Goal: Information Seeking & Learning: Learn about a topic

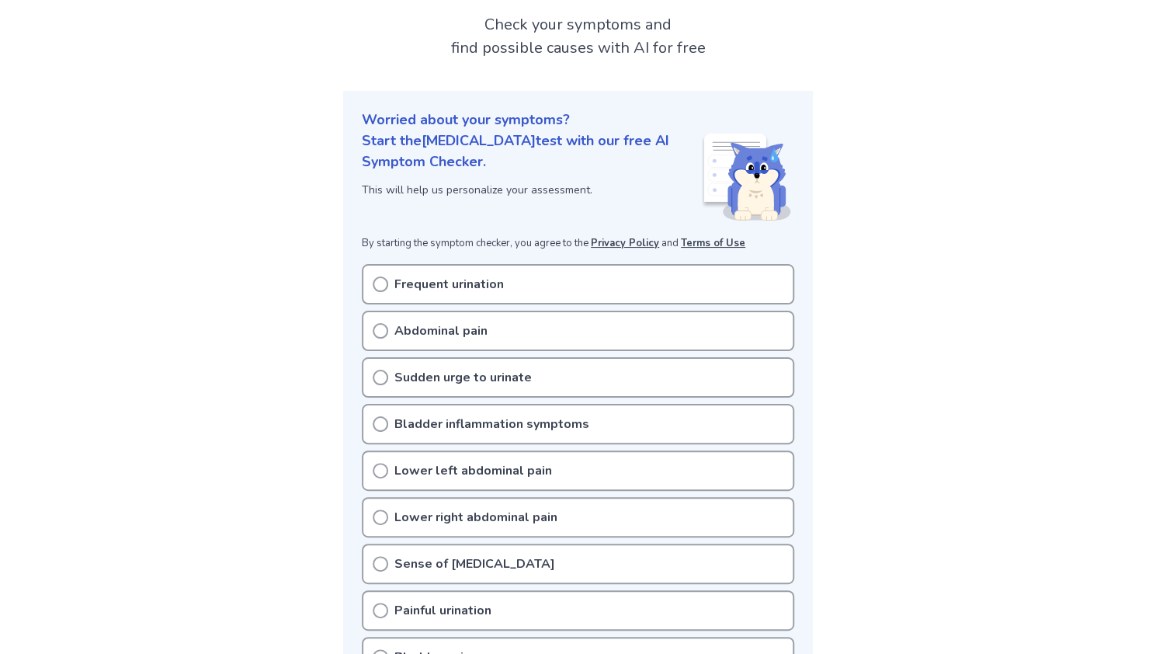
scroll to position [92, 0]
click at [377, 276] on circle at bounding box center [380, 283] width 14 height 14
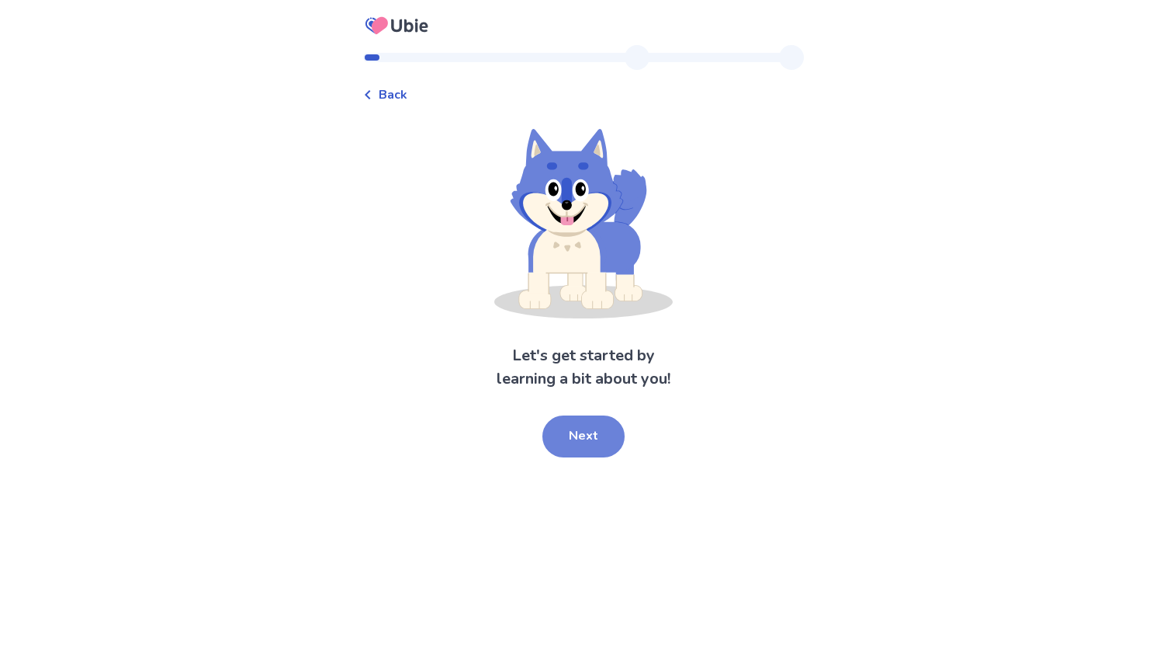
click at [580, 432] on button "Next" at bounding box center [584, 436] width 82 height 42
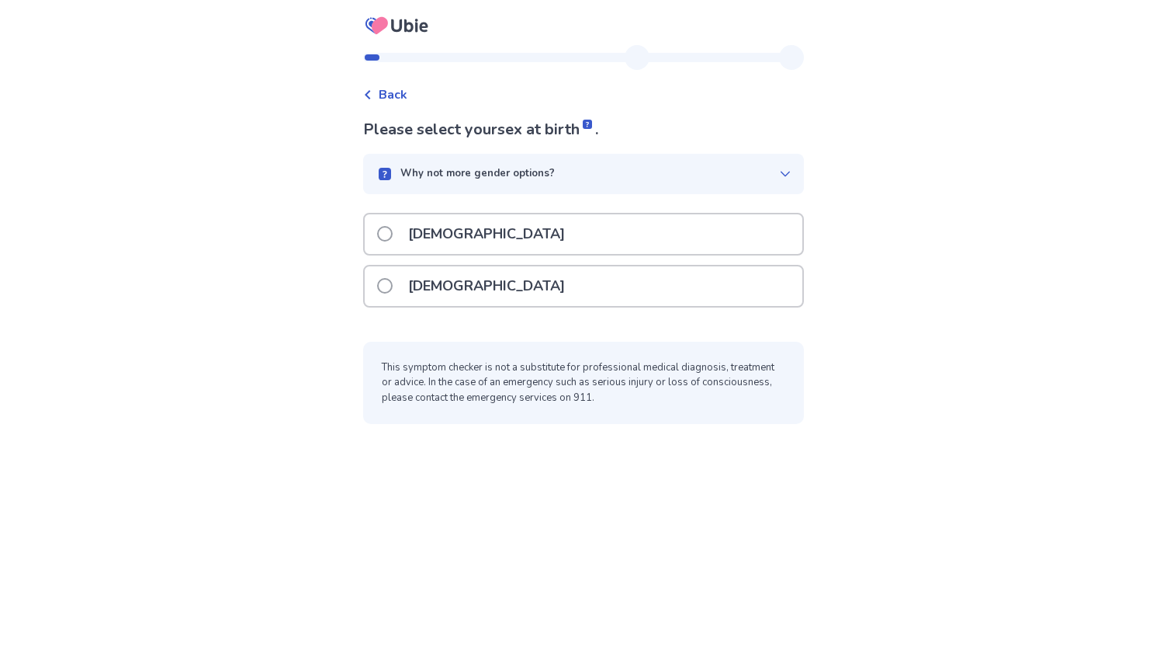
click at [393, 278] on span at bounding box center [385, 286] width 16 height 16
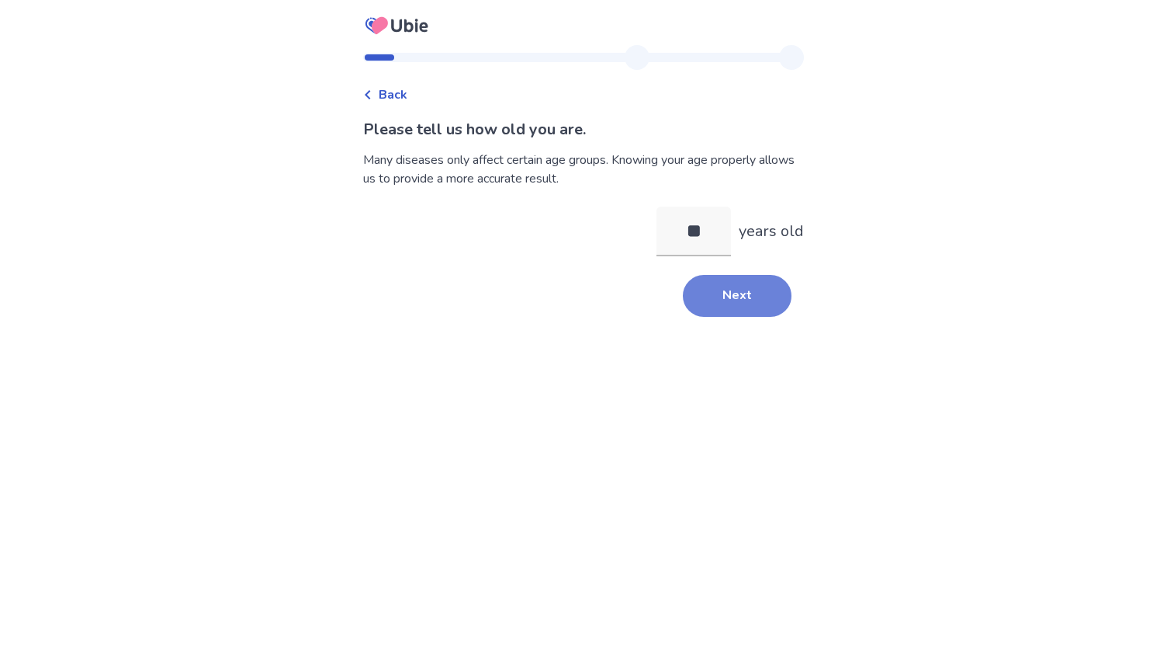
type input "**"
click at [715, 302] on button "Next" at bounding box center [737, 296] width 109 height 42
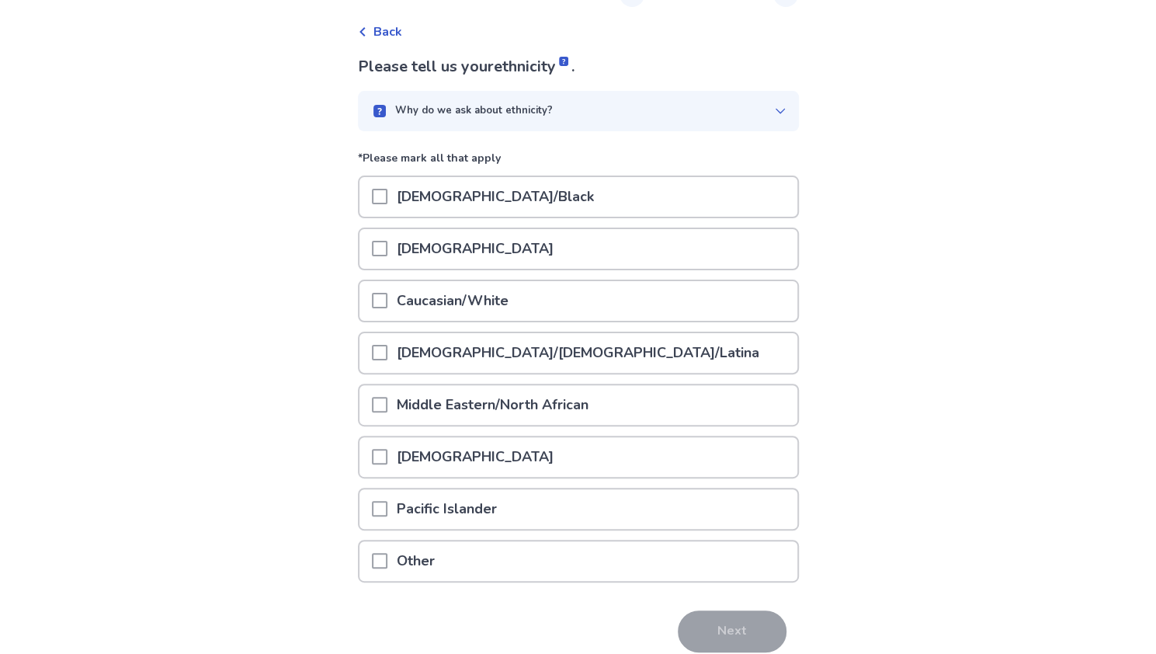
scroll to position [64, 0]
click at [387, 352] on span at bounding box center [380, 352] width 16 height 16
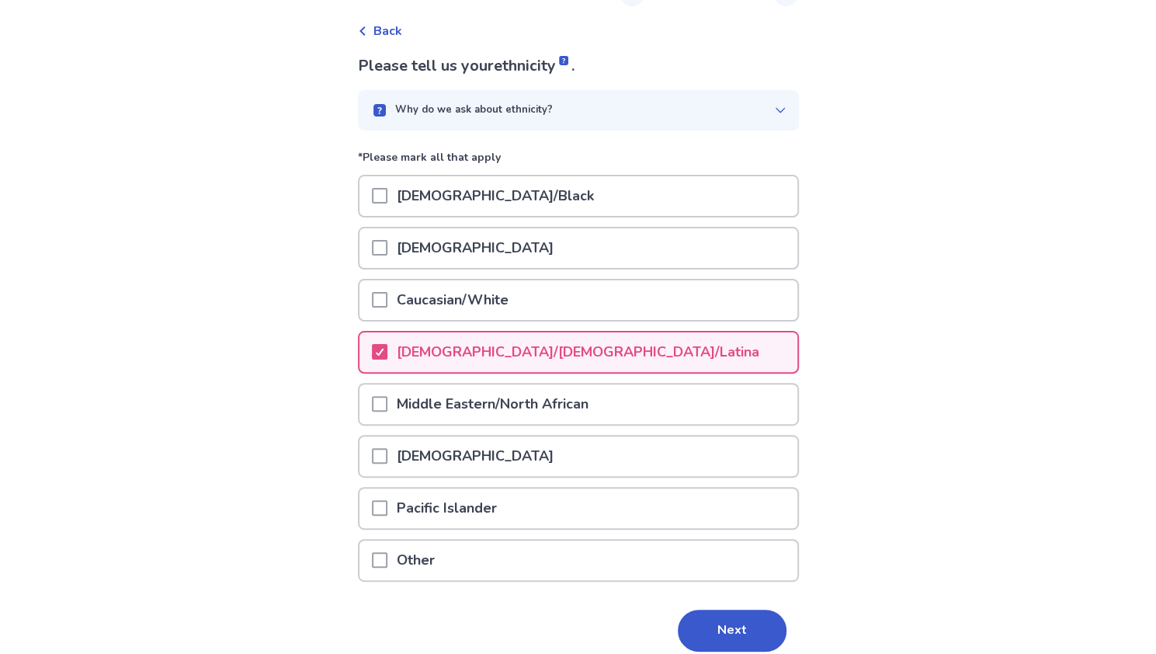
scroll to position [120, 0]
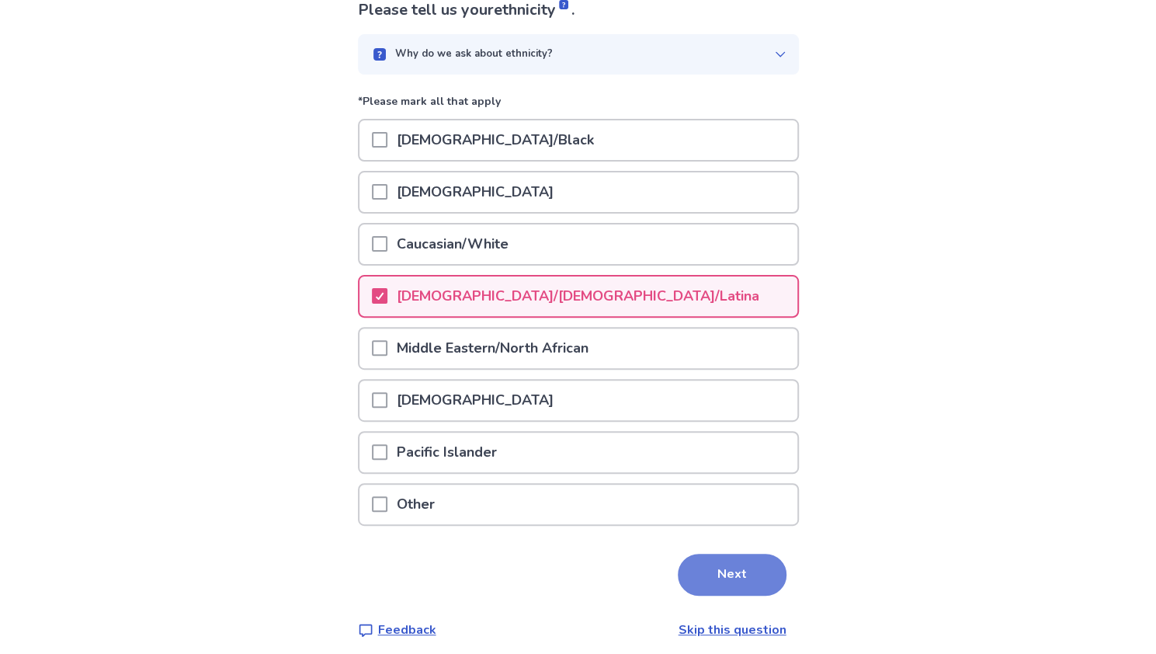
click at [712, 586] on button "Next" at bounding box center [732, 574] width 109 height 42
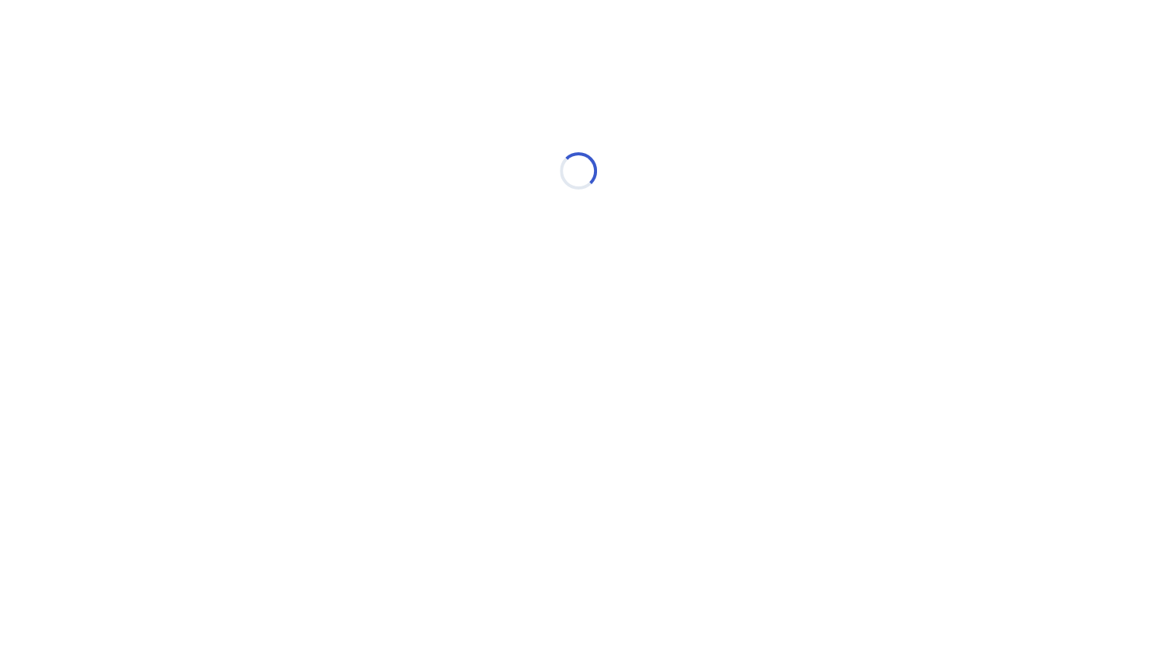
scroll to position [0, 0]
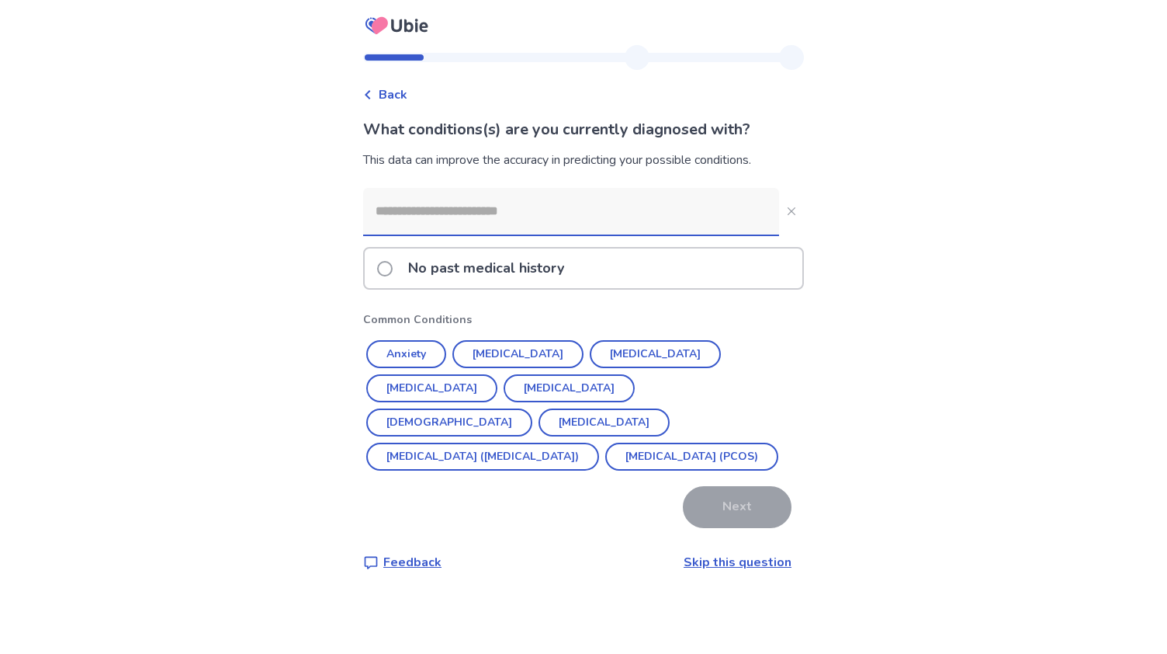
click at [402, 266] on label "No past medical history" at bounding box center [475, 268] width 196 height 40
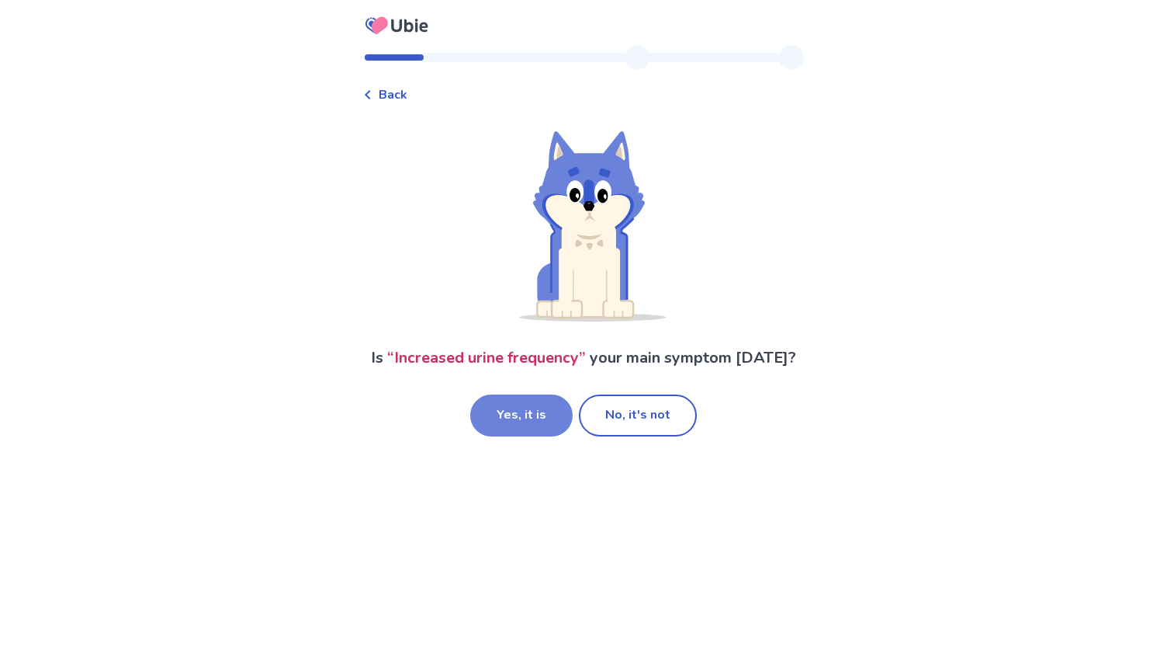
click at [536, 424] on button "Yes, it is" at bounding box center [521, 415] width 102 height 42
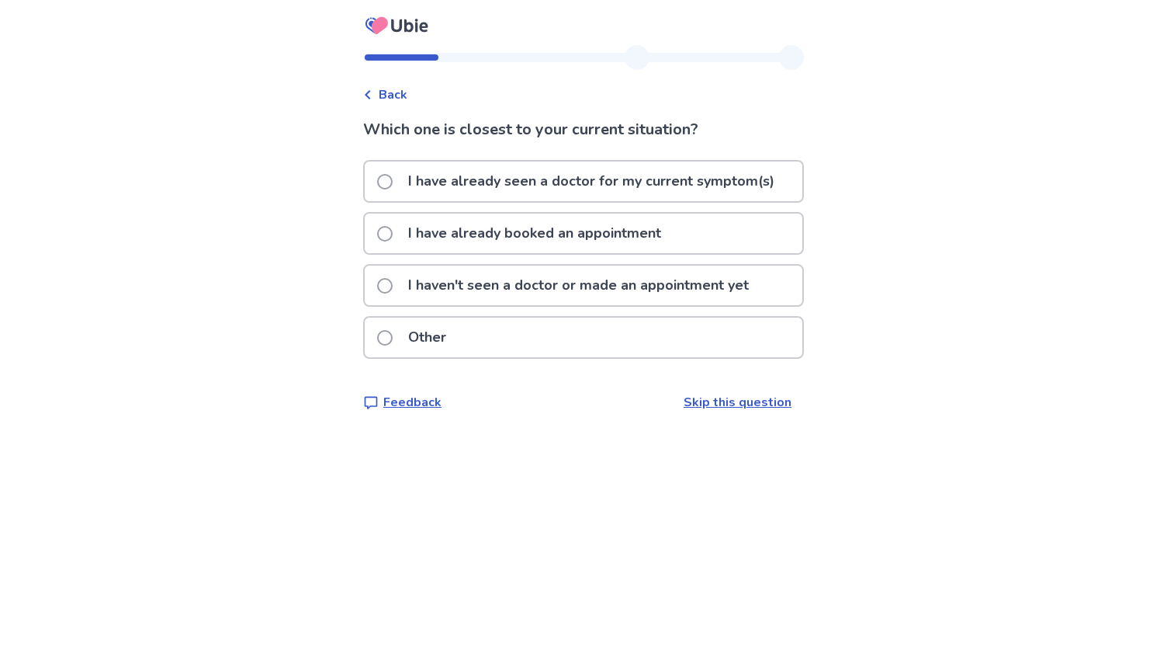
click at [700, 234] on div "I have already booked an appointment" at bounding box center [584, 233] width 438 height 40
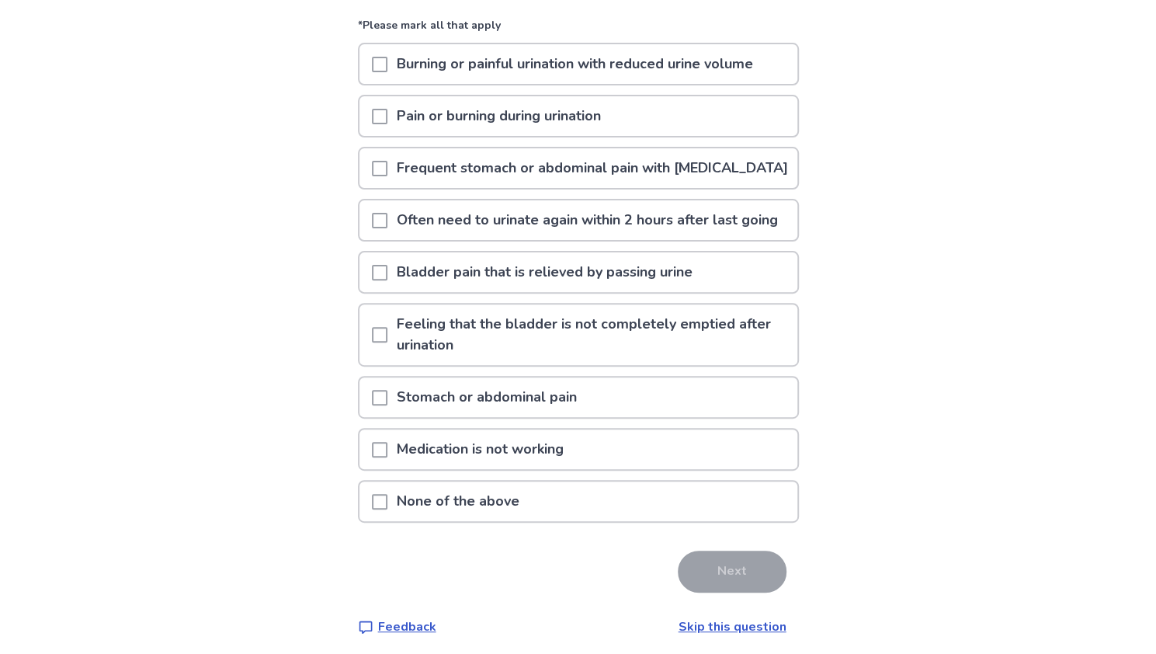
scroll to position [165, 0]
click at [387, 177] on span at bounding box center [380, 169] width 16 height 16
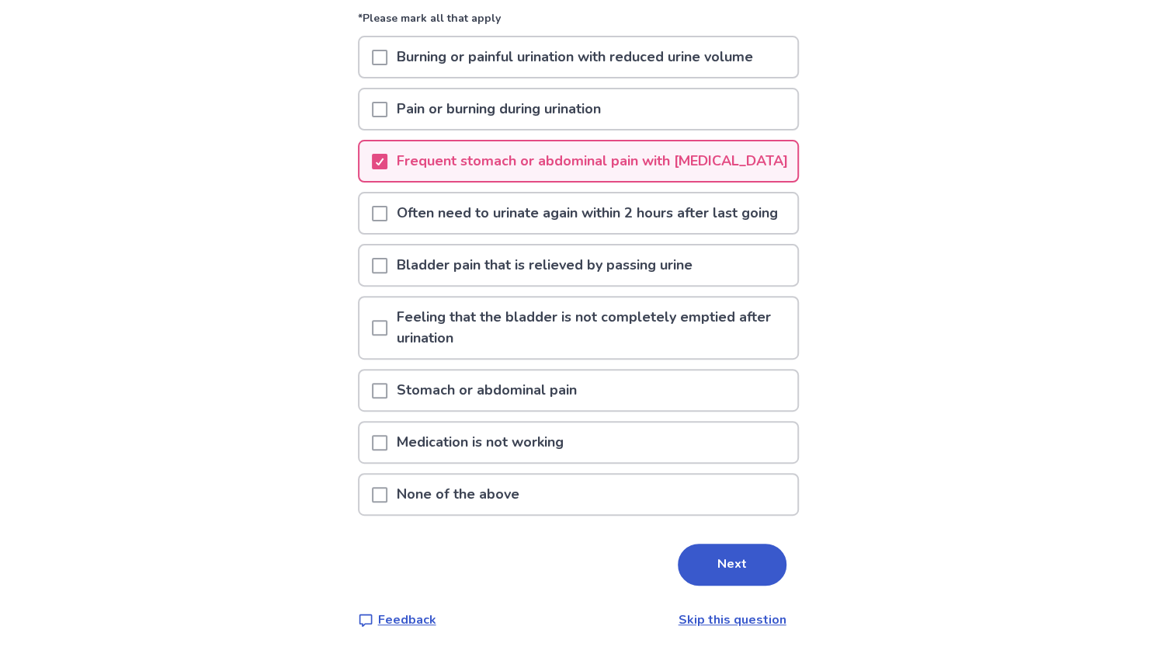
scroll to position [189, 0]
click at [382, 221] on span at bounding box center [380, 214] width 16 height 16
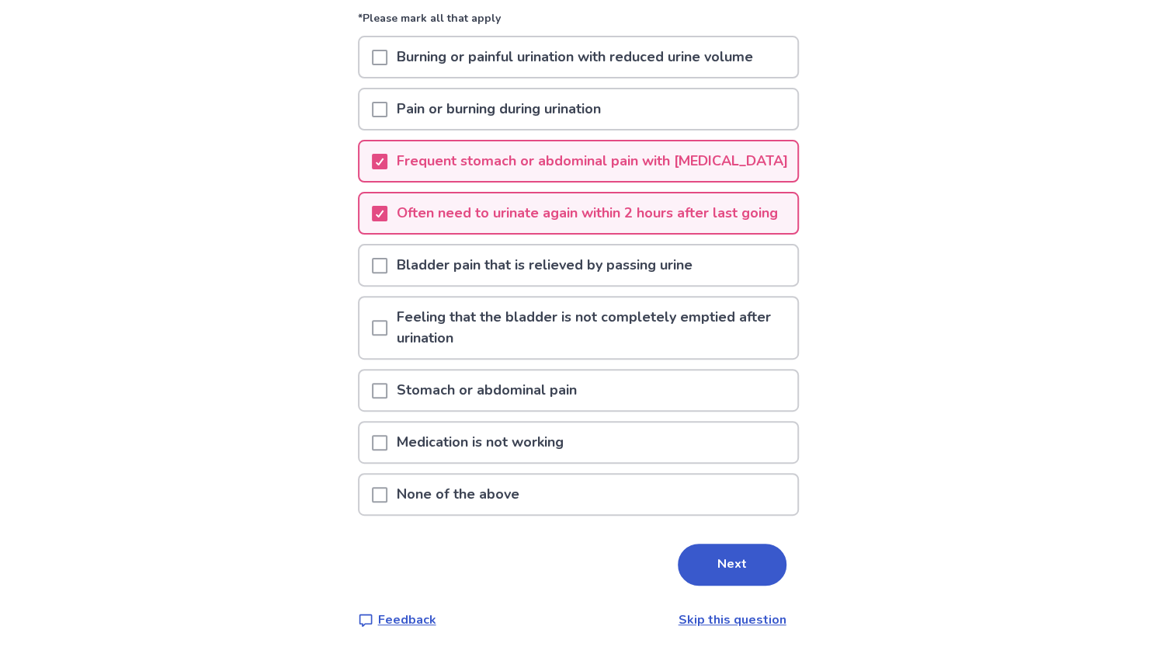
scroll to position [215, 0]
click at [383, 393] on span at bounding box center [380, 391] width 16 height 16
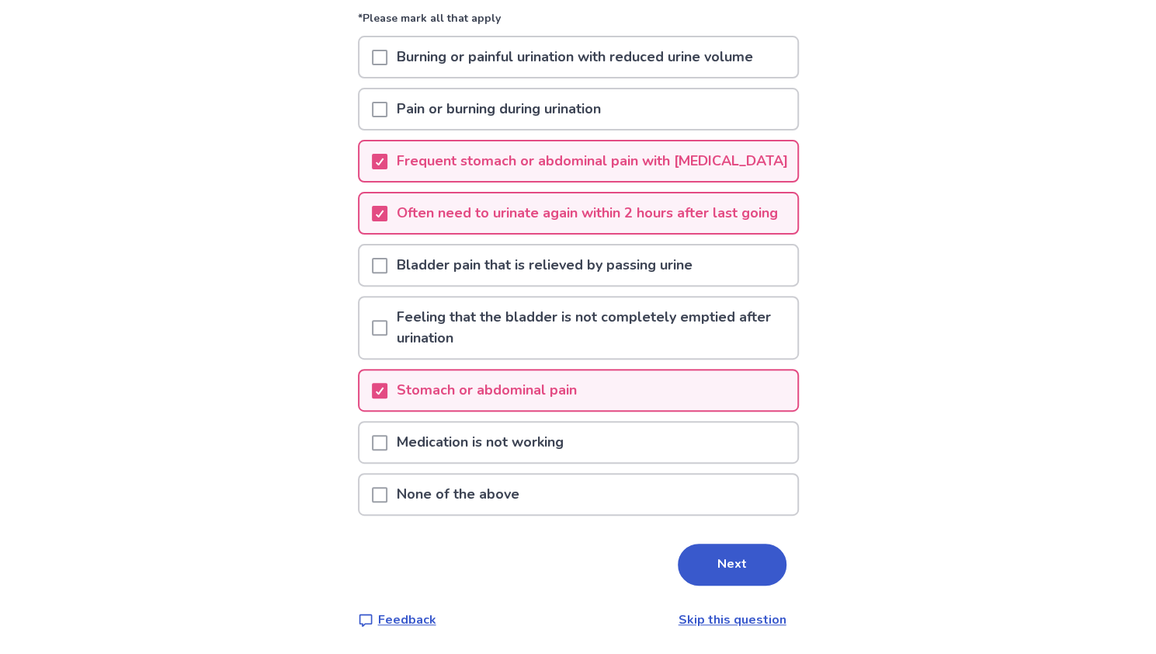
click at [387, 328] on span at bounding box center [380, 328] width 16 height 16
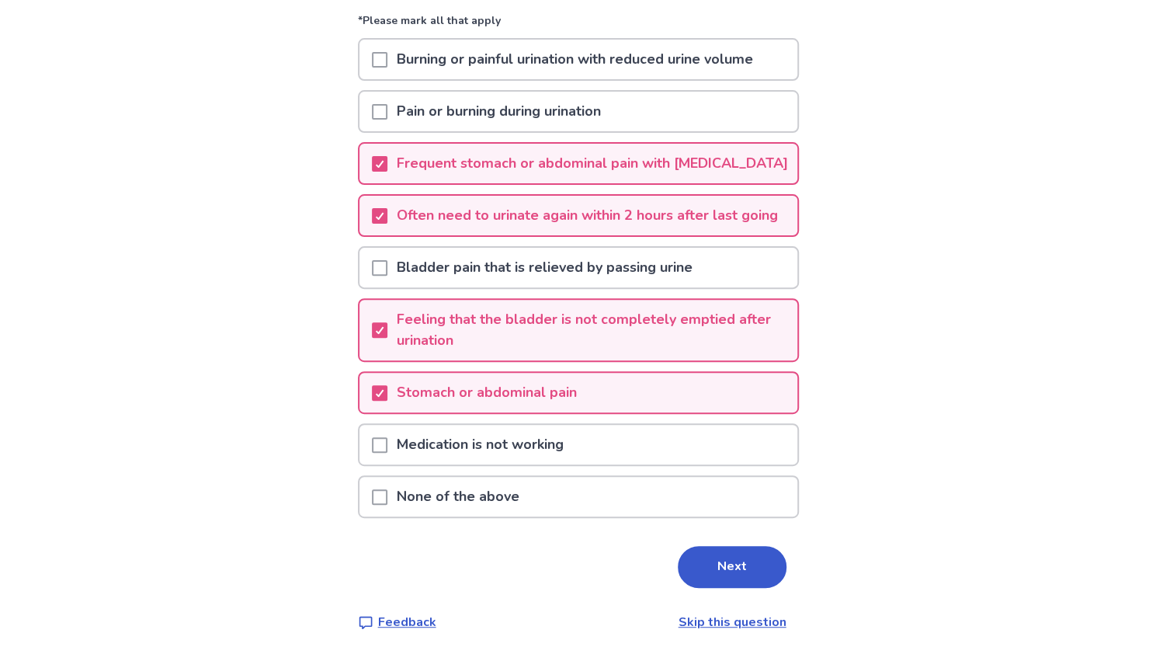
scroll to position [189, 0]
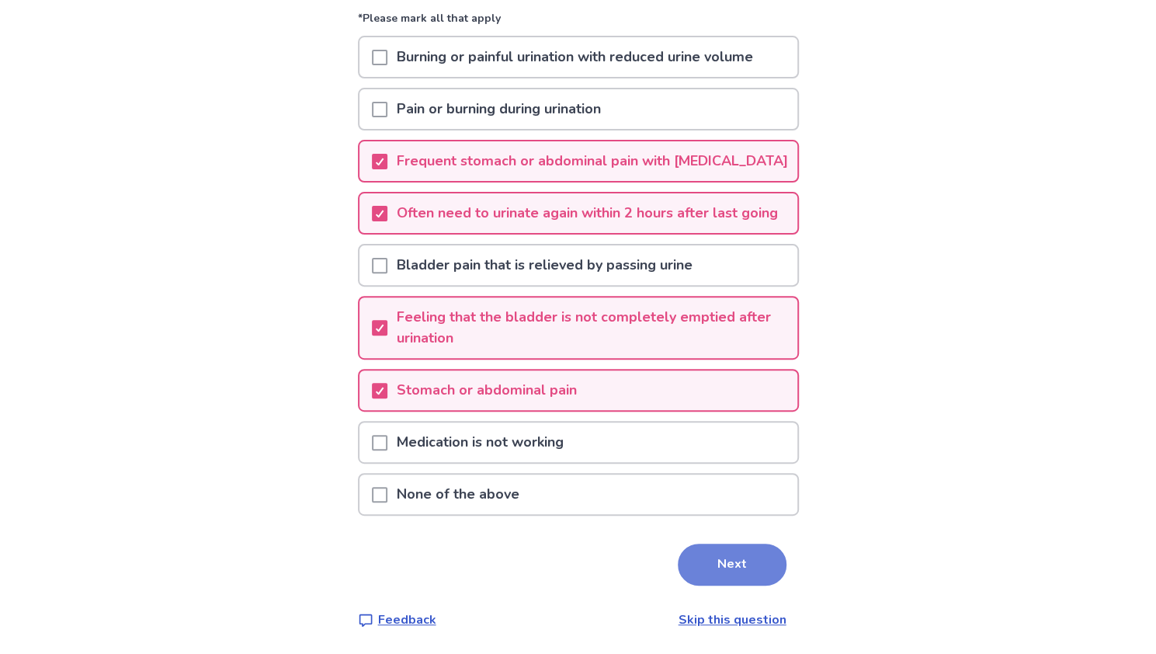
click at [737, 585] on button "Next" at bounding box center [732, 564] width 109 height 42
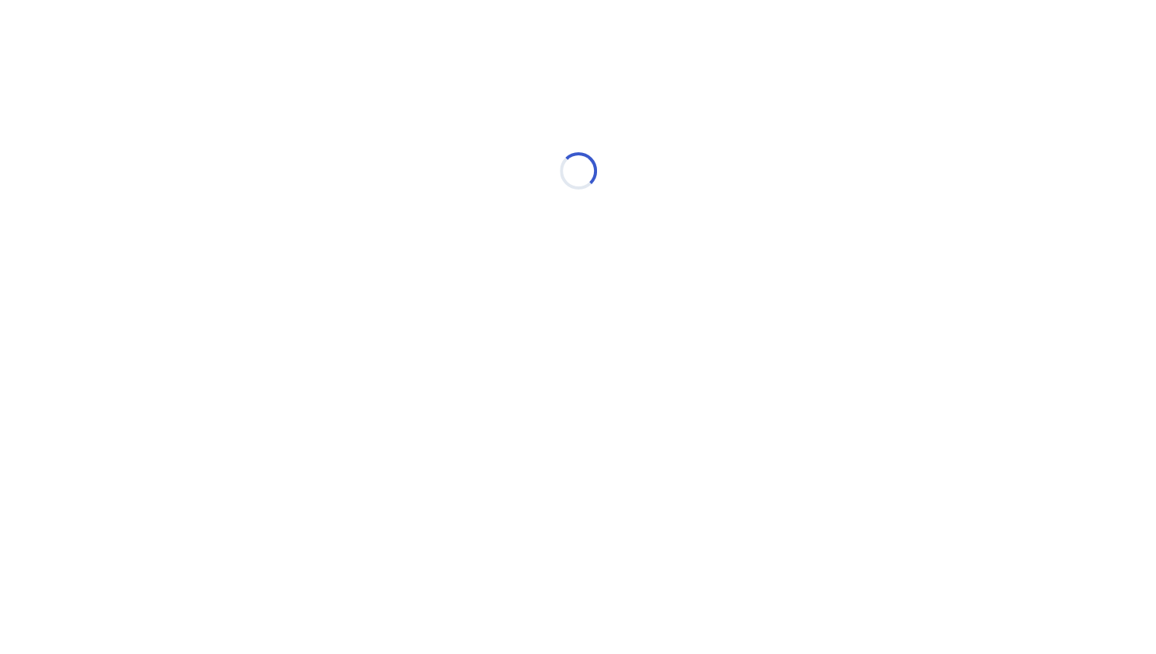
scroll to position [0, 0]
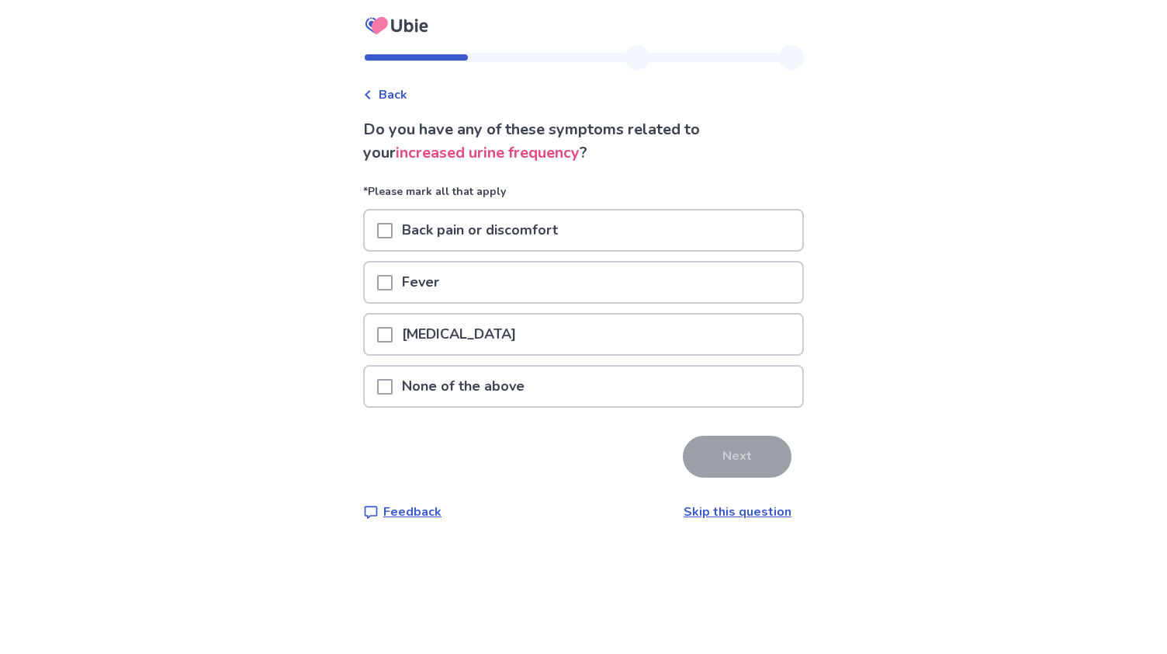
click at [393, 235] on span at bounding box center [385, 231] width 16 height 16
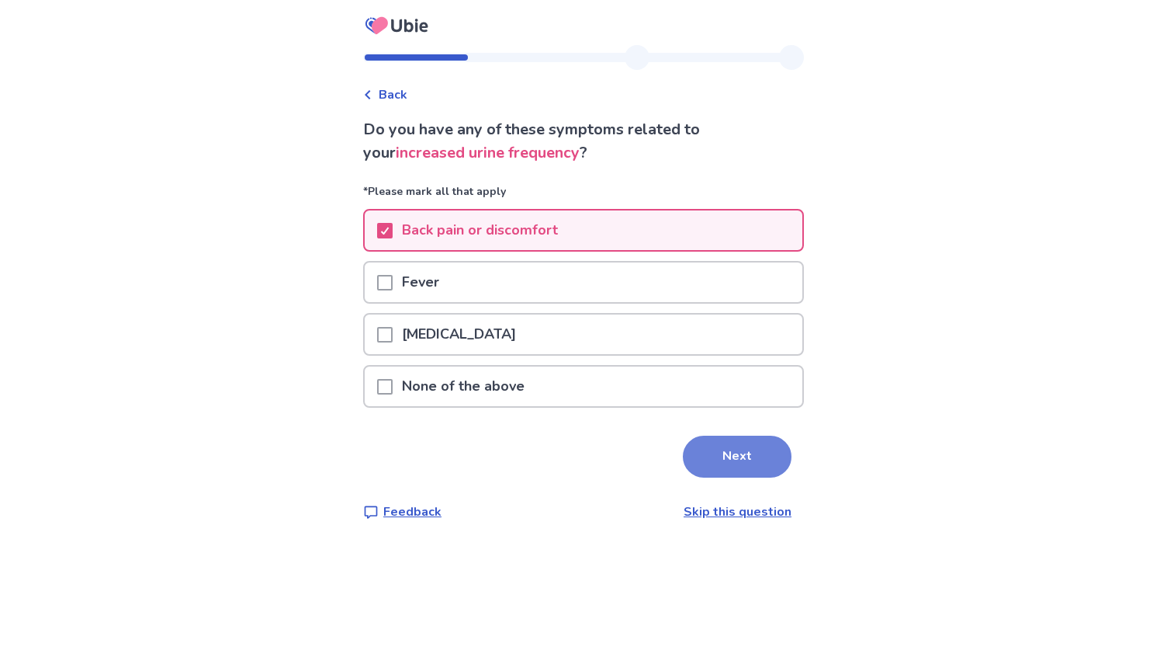
click at [737, 462] on button "Next" at bounding box center [737, 456] width 109 height 42
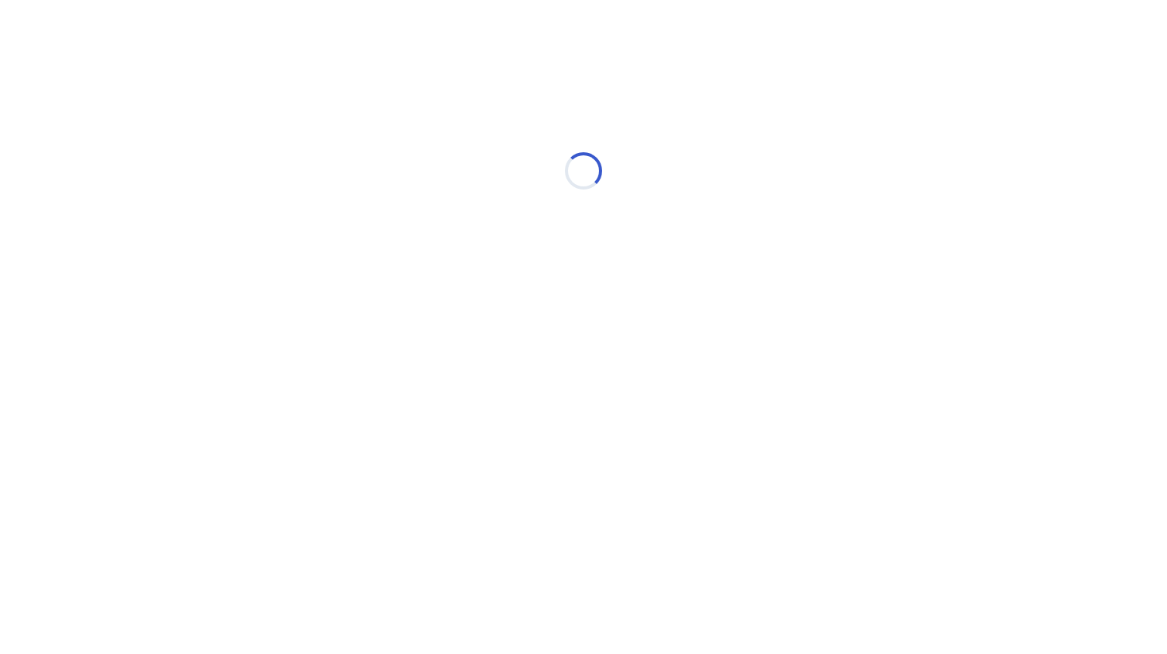
select select "*"
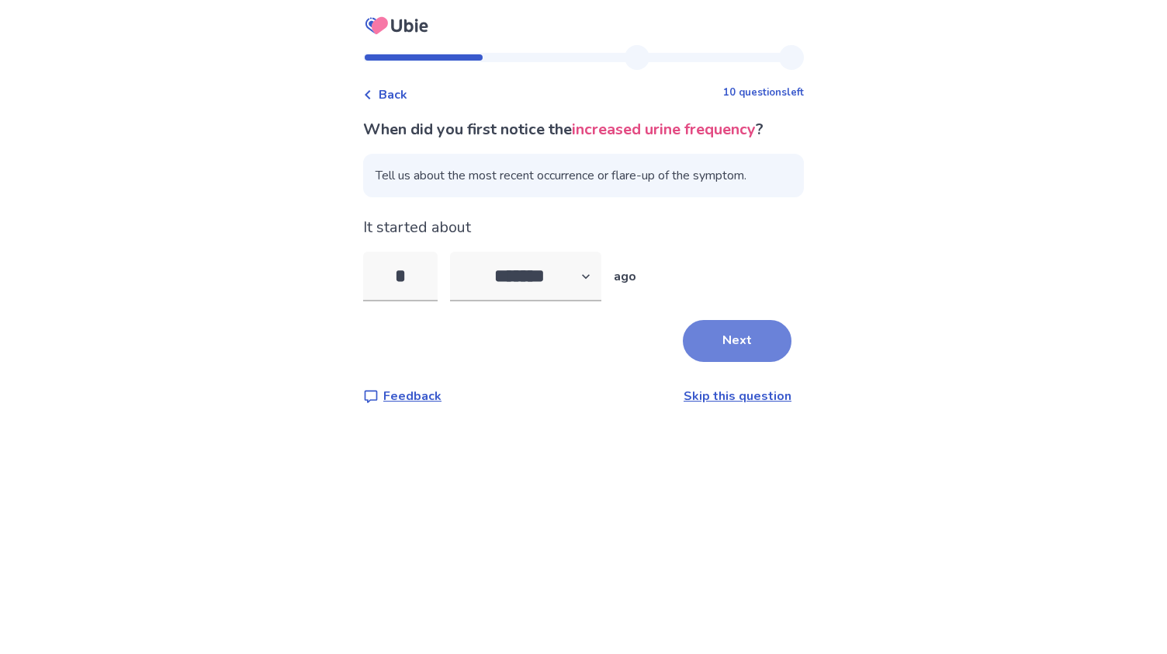
type input "*"
click at [741, 342] on button "Next" at bounding box center [737, 341] width 109 height 42
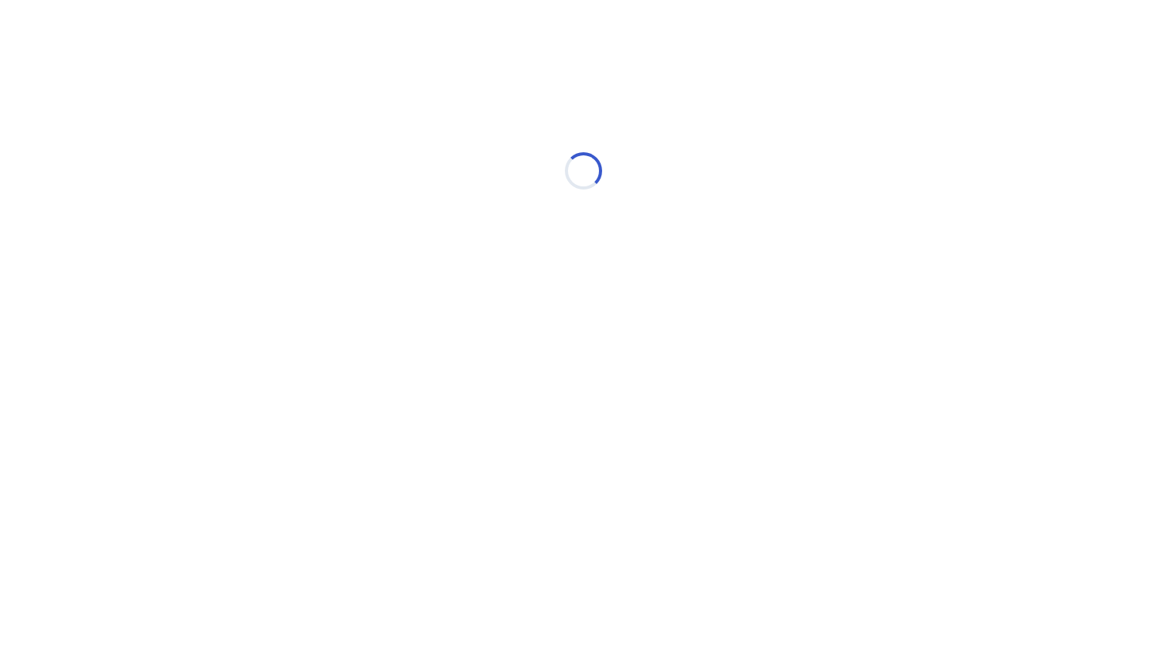
select select "*"
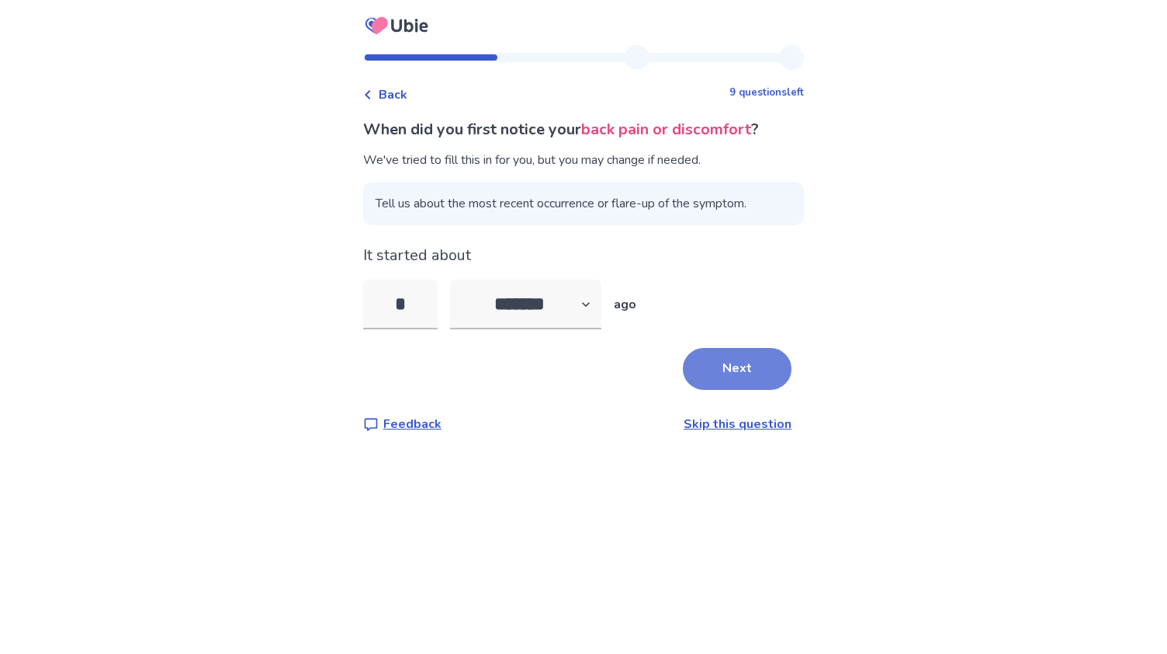
type input "*"
click at [708, 372] on button "Next" at bounding box center [737, 369] width 109 height 42
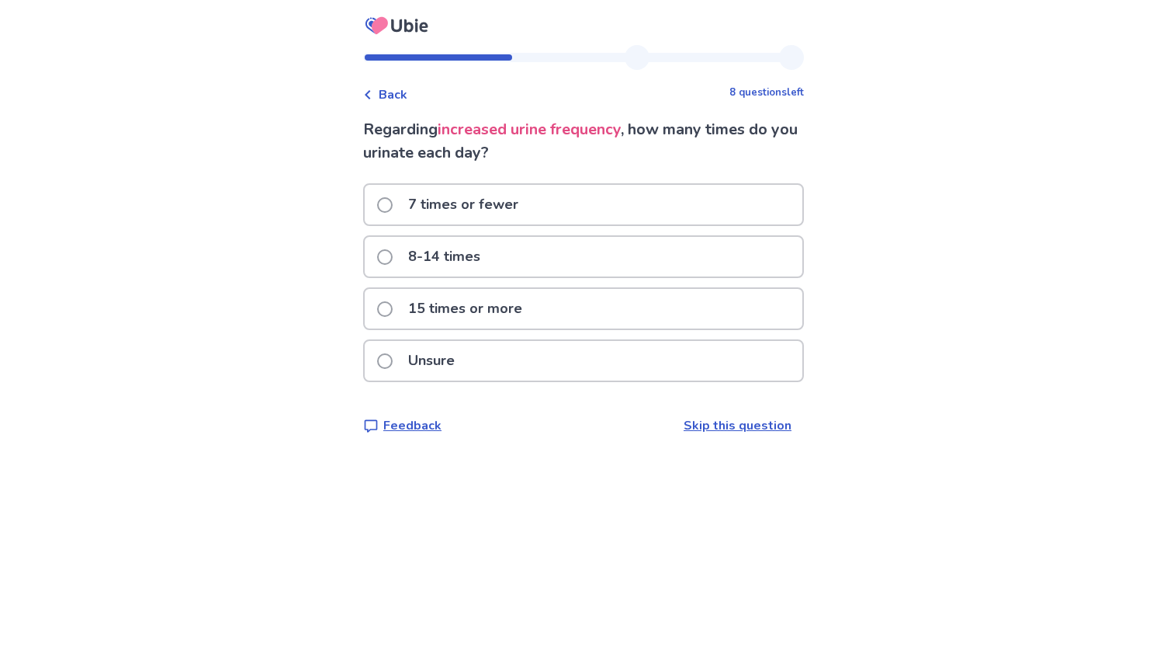
click at [404, 310] on label "15 times or more" at bounding box center [454, 309] width 154 height 40
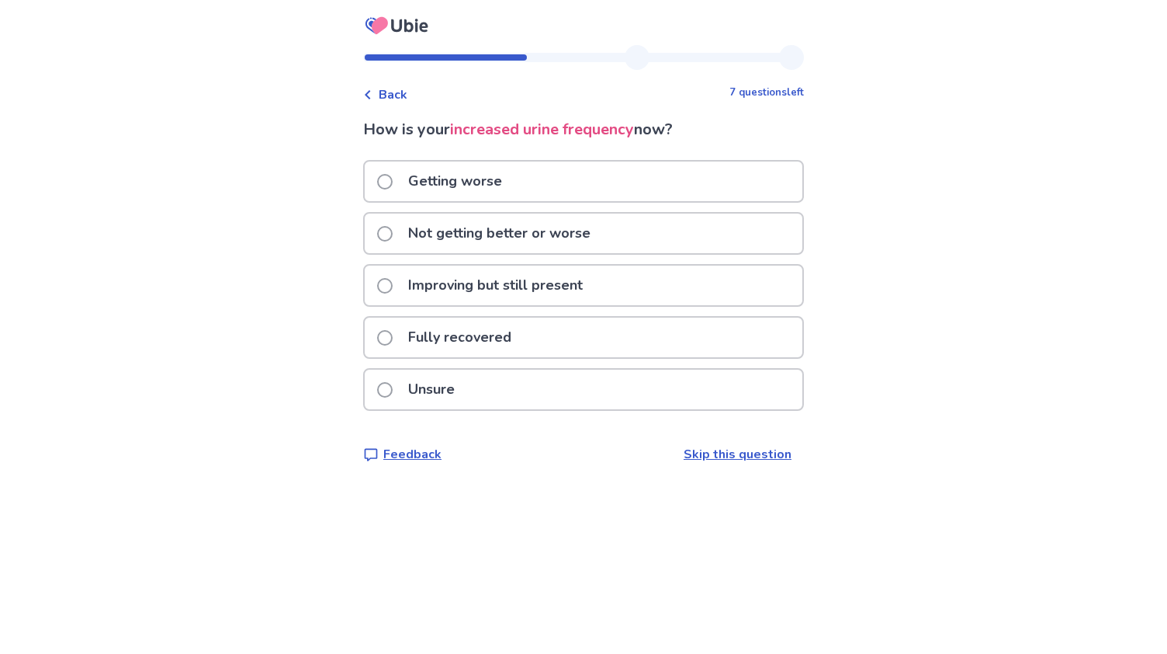
click at [393, 285] on span at bounding box center [385, 286] width 16 height 16
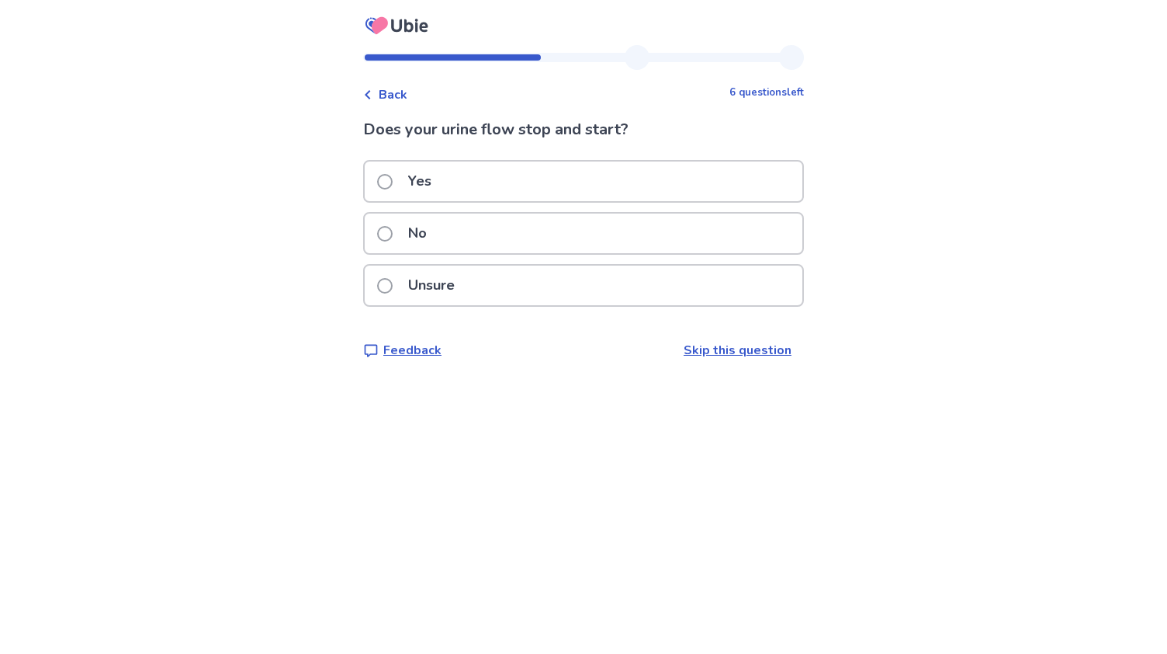
click at [403, 179] on label "Yes" at bounding box center [409, 181] width 64 height 40
click at [393, 182] on span at bounding box center [385, 182] width 16 height 16
click at [391, 180] on span at bounding box center [385, 182] width 16 height 16
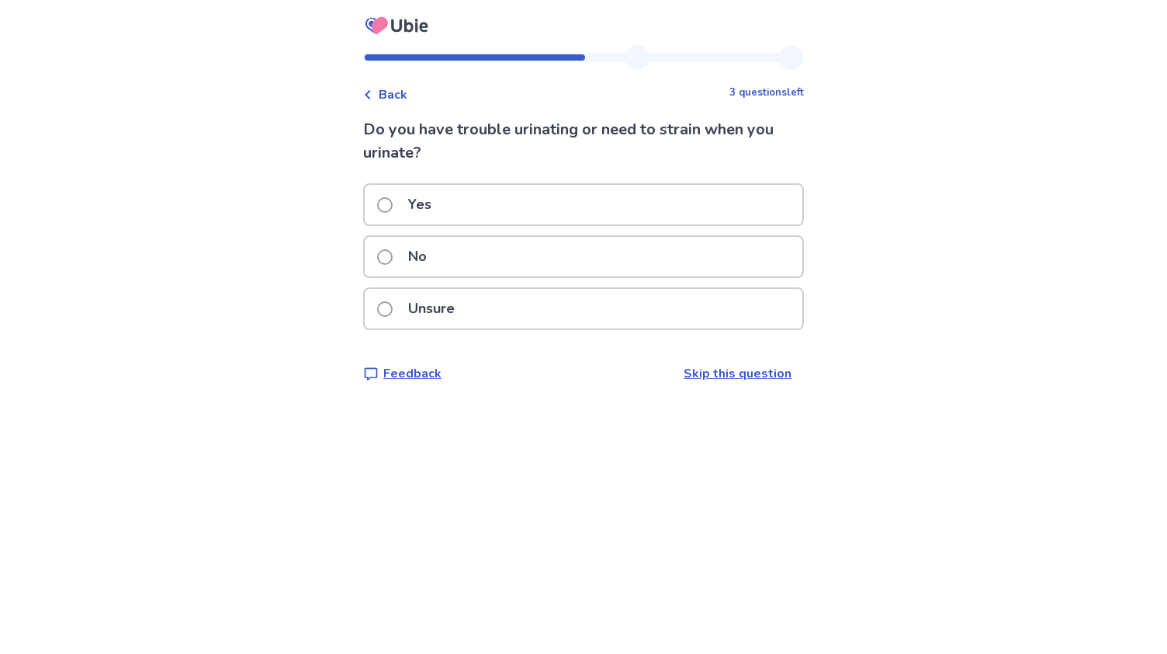
drag, startPoint x: 391, startPoint y: 95, endPoint x: 374, endPoint y: 93, distance: 17.1
click at [374, 93] on div "Back" at bounding box center [385, 94] width 44 height 19
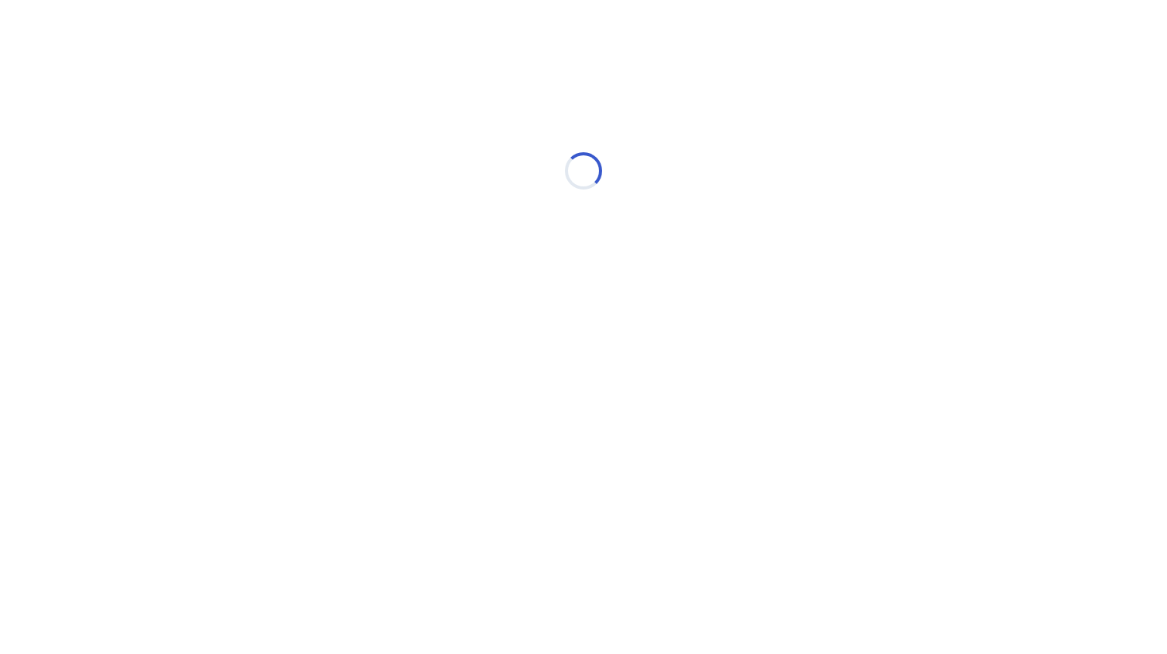
click at [374, 93] on div "Loading..." at bounding box center [583, 171] width 441 height 310
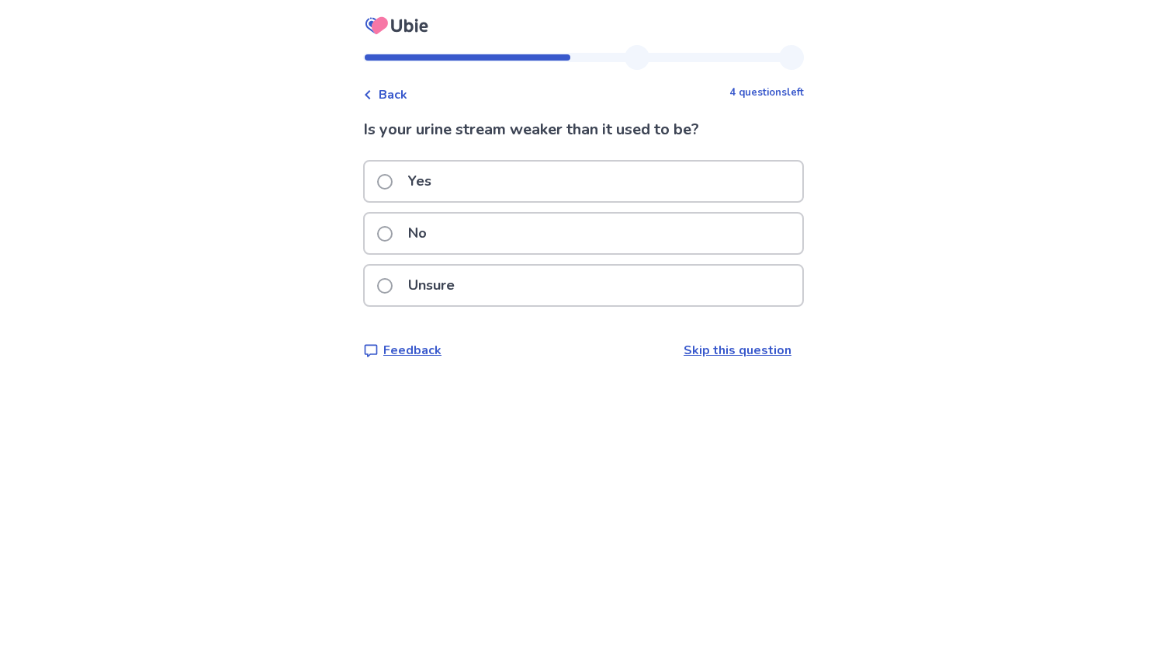
click at [410, 227] on p "No" at bounding box center [417, 233] width 37 height 40
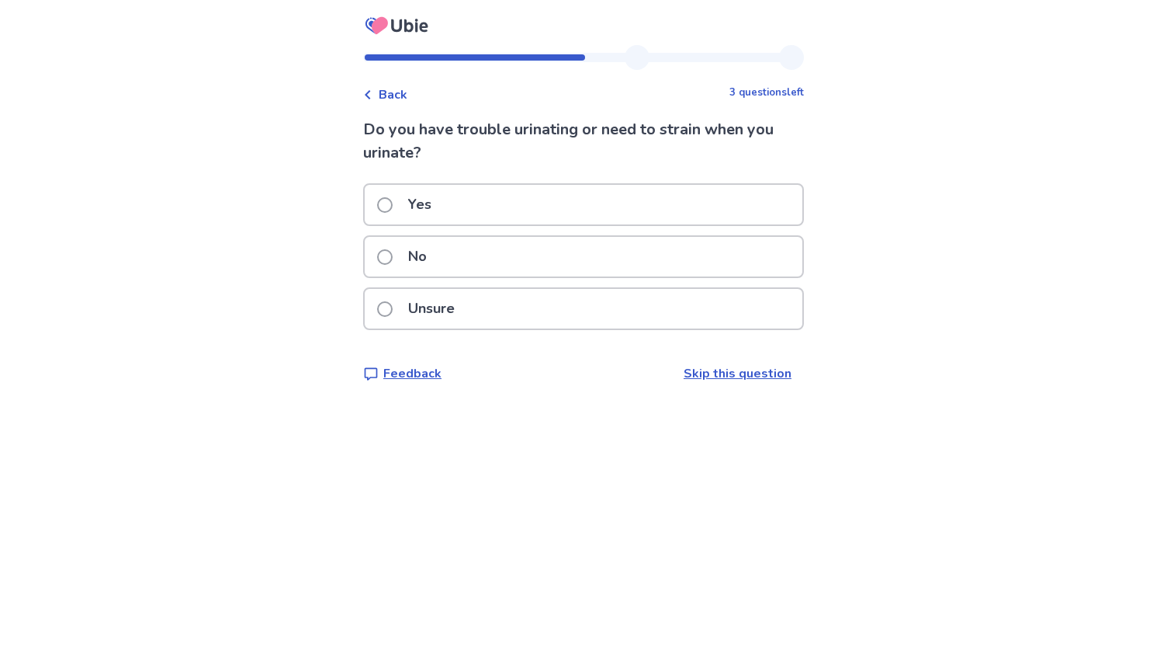
click at [416, 252] on p "No" at bounding box center [417, 257] width 37 height 40
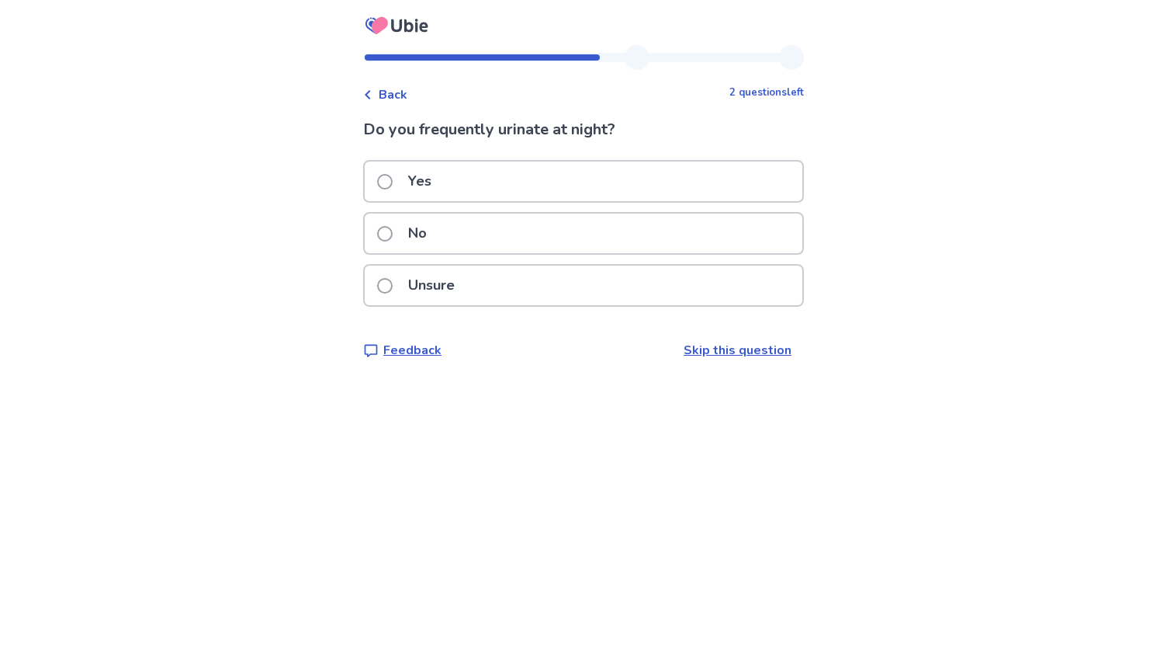
click at [393, 179] on span at bounding box center [385, 182] width 16 height 16
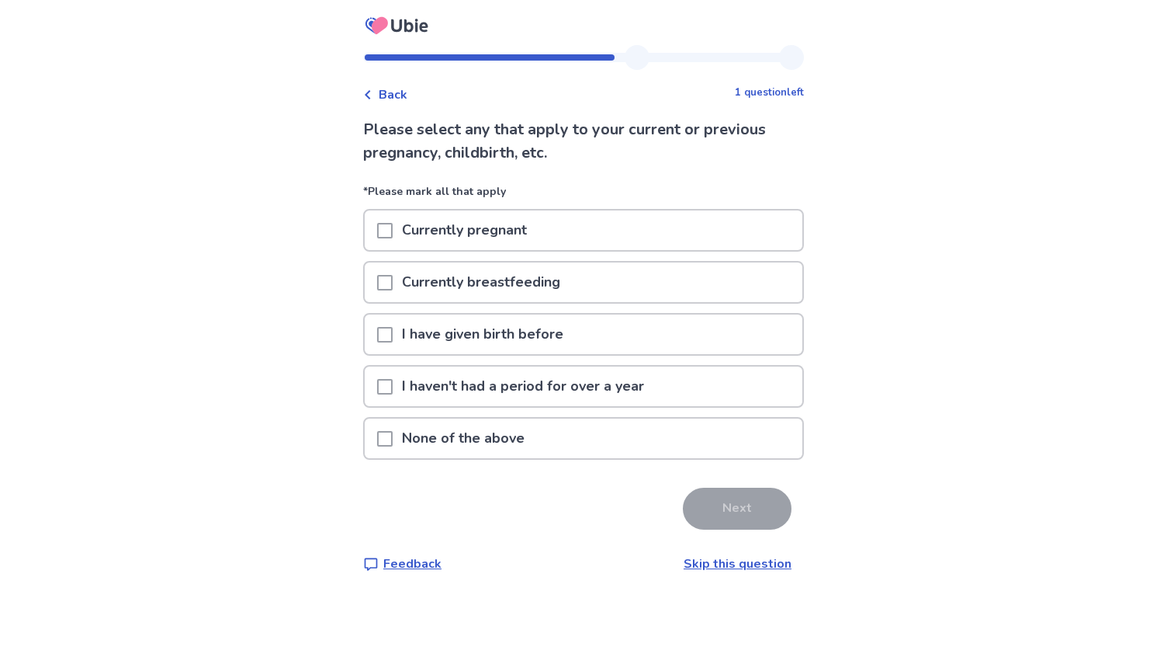
click at [393, 438] on span at bounding box center [385, 439] width 16 height 16
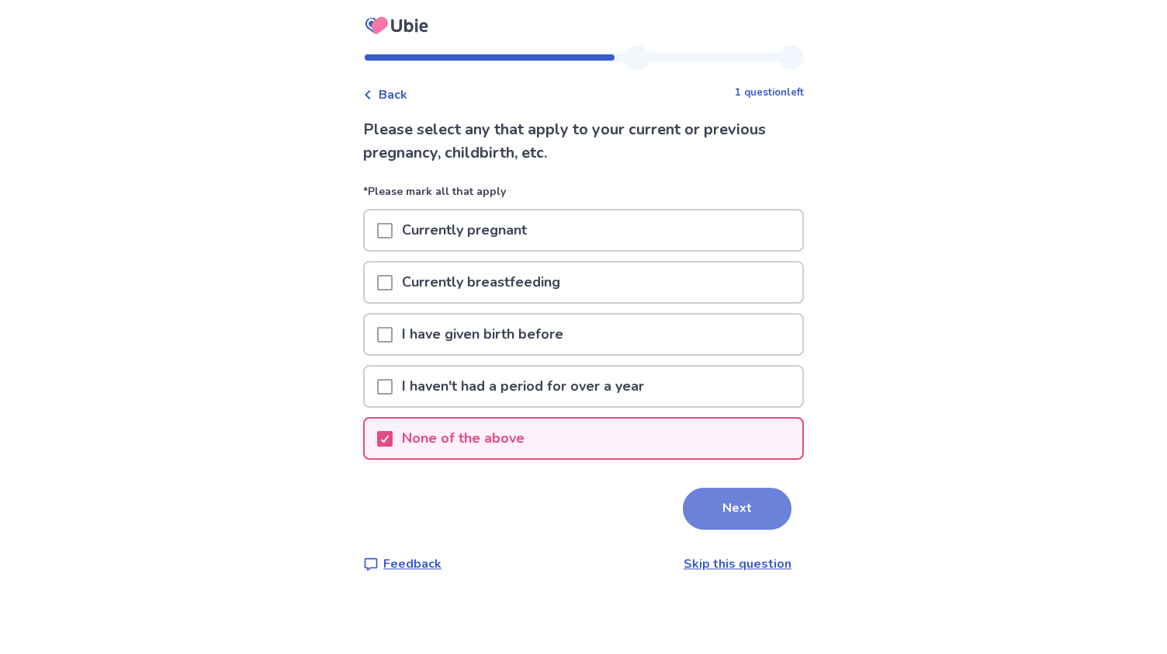
click at [734, 499] on button "Next" at bounding box center [737, 508] width 109 height 42
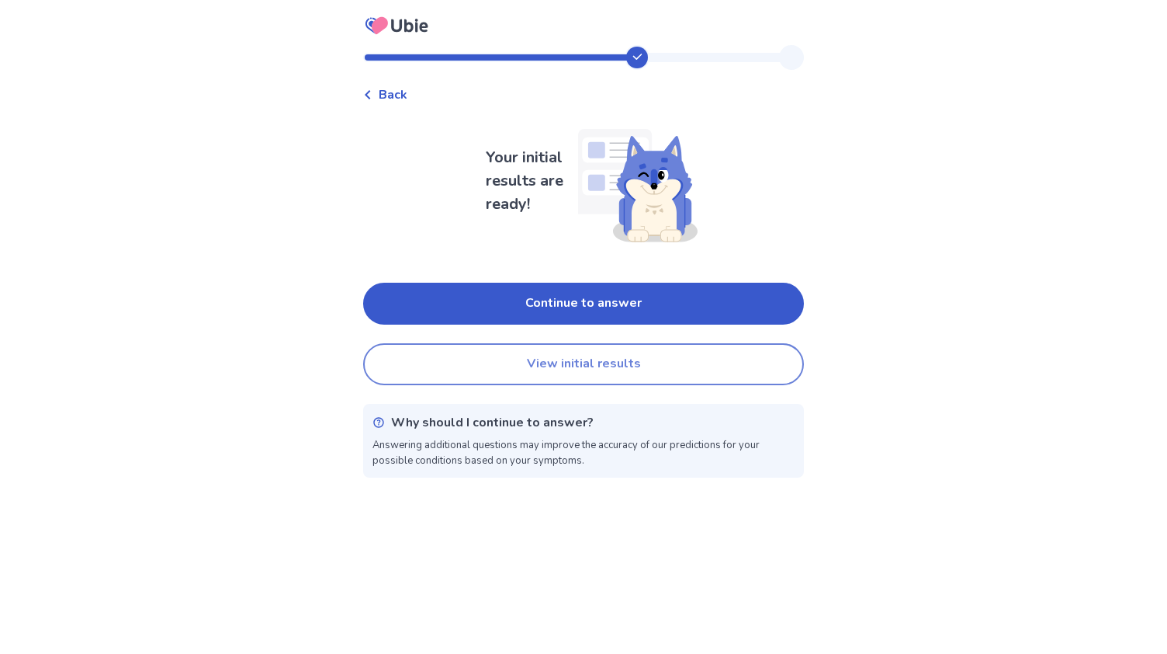
click at [633, 369] on button "View initial results" at bounding box center [583, 364] width 441 height 42
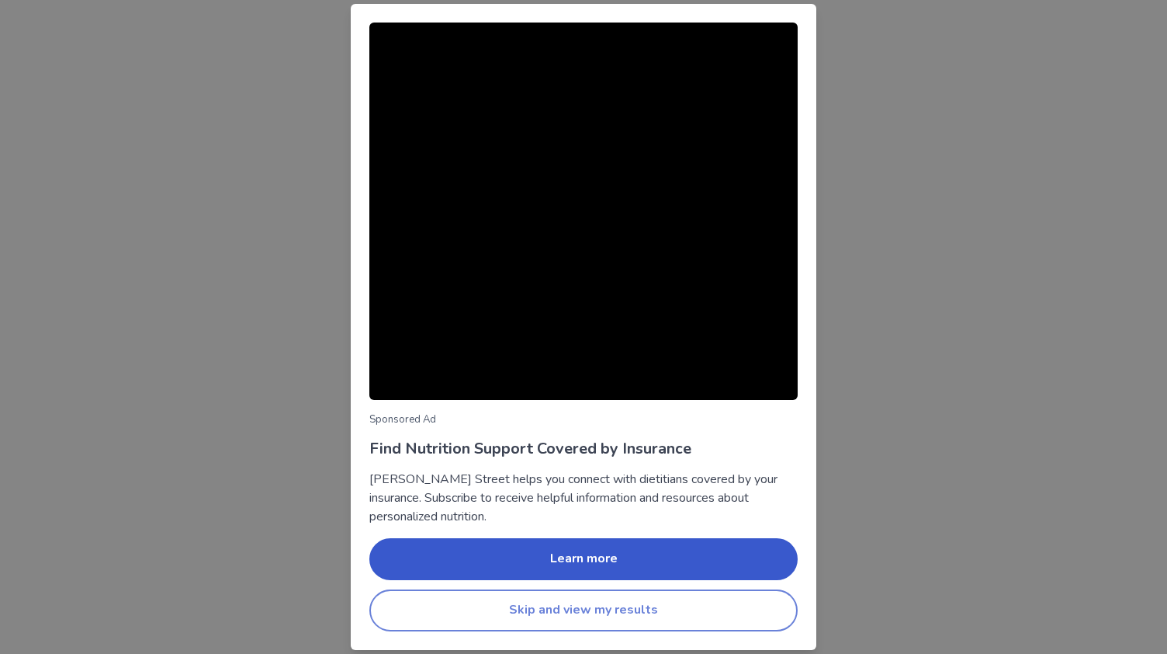
click at [632, 625] on button "Skip and view my results" at bounding box center [583, 610] width 428 height 42
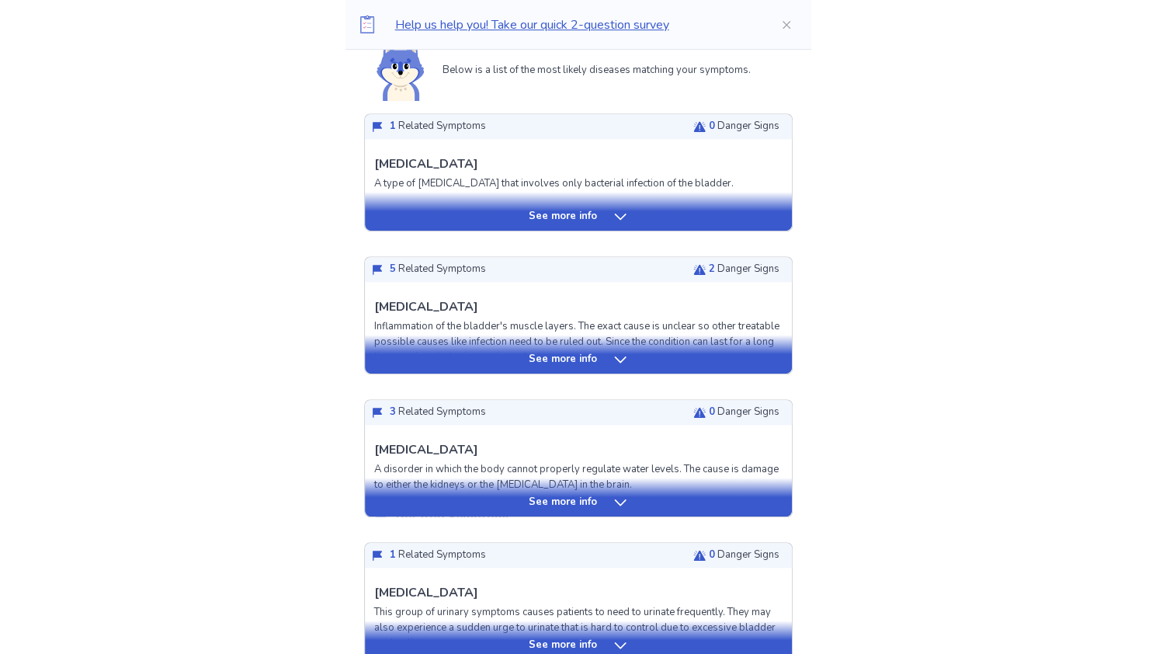
scroll to position [383, 0]
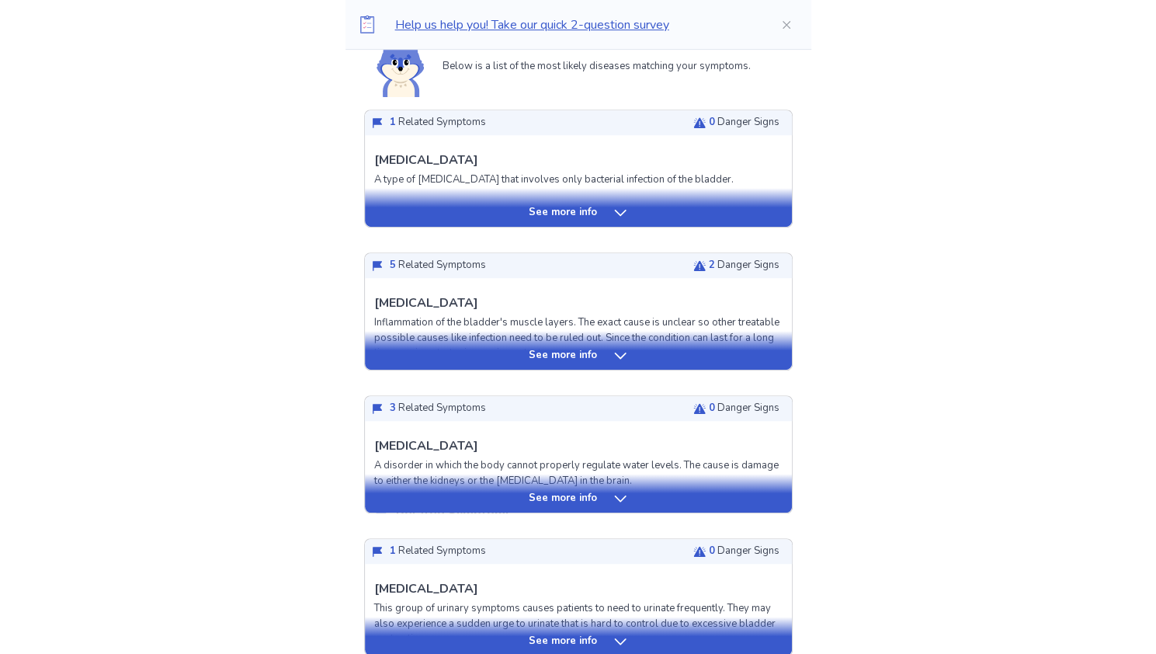
click at [614, 353] on icon at bounding box center [620, 355] width 12 height 6
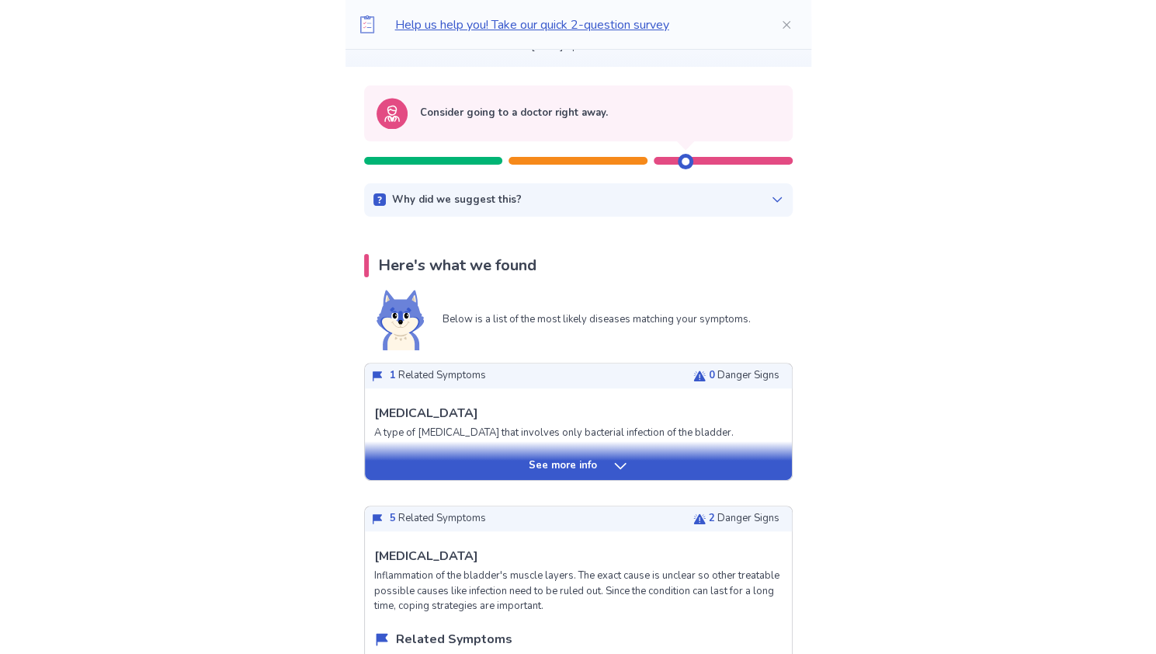
scroll to position [132, 0]
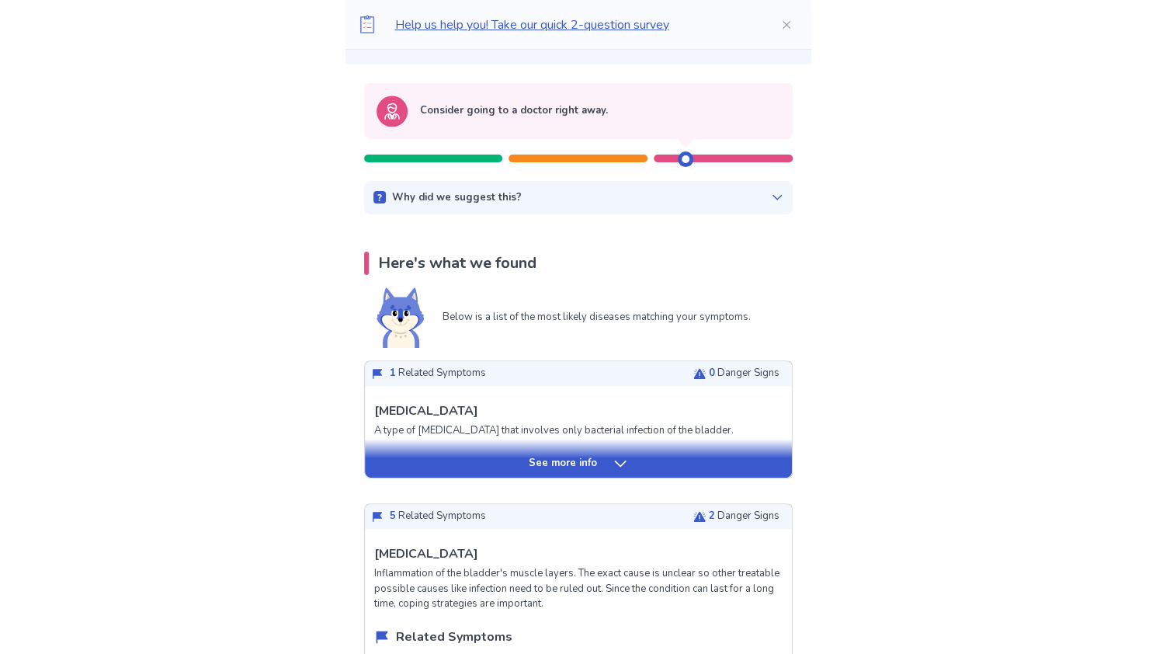
click at [771, 196] on icon at bounding box center [777, 197] width 12 height 12
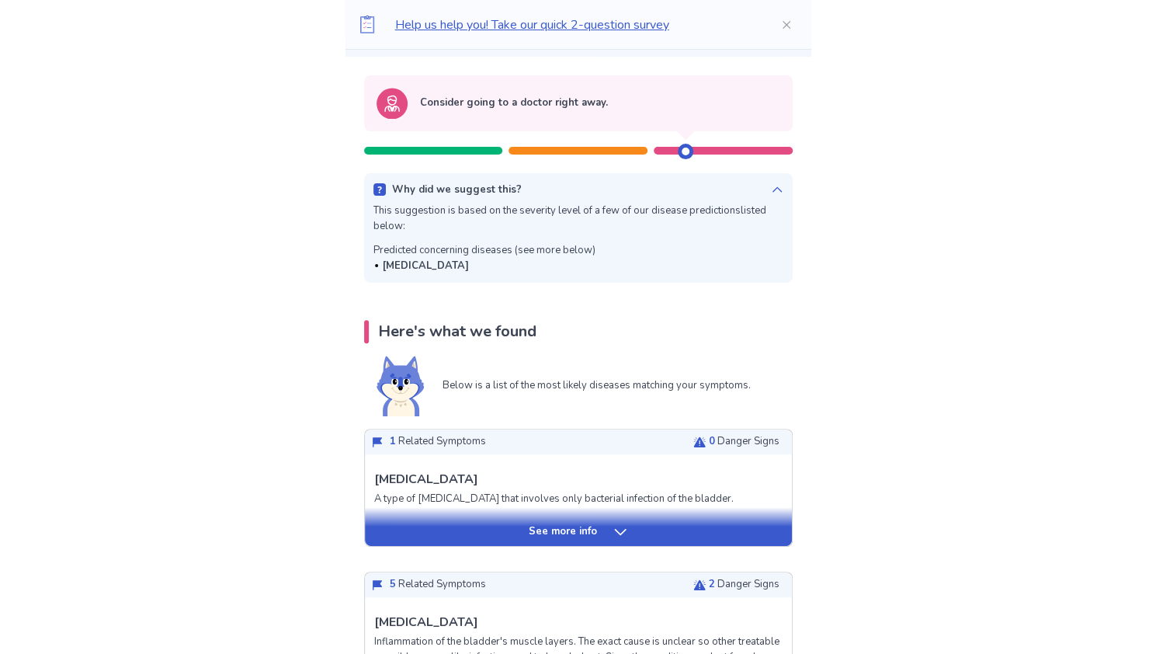
scroll to position [155, 0]
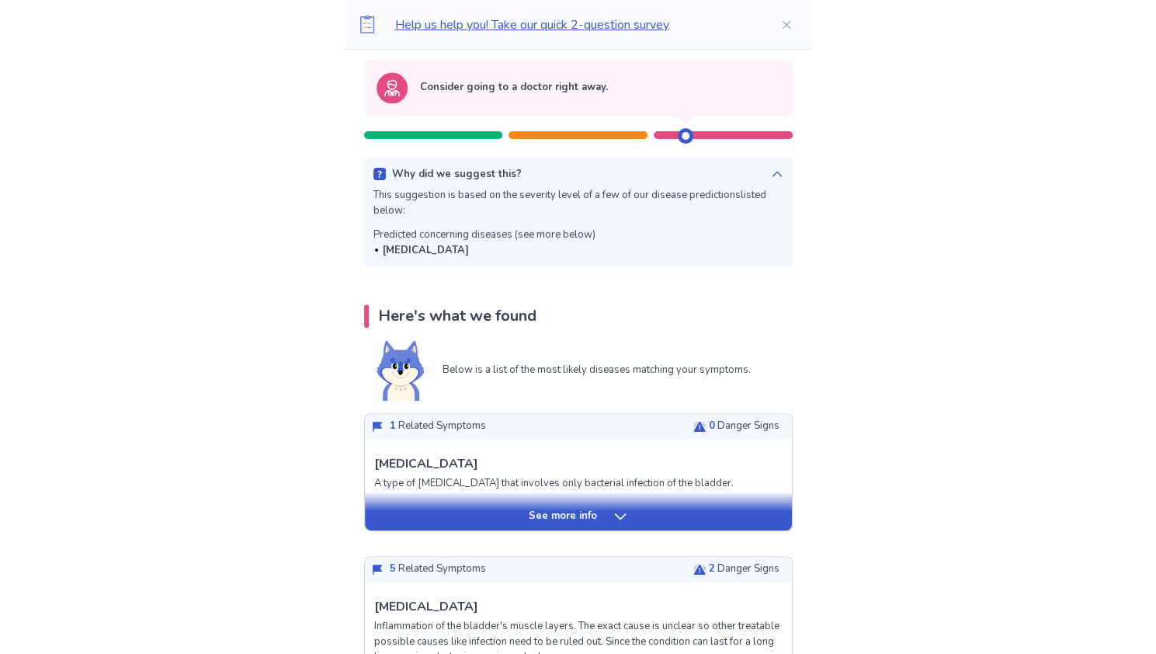
drag, startPoint x: 393, startPoint y: 246, endPoint x: 495, endPoint y: 248, distance: 102.5
click at [495, 248] on div "[MEDICAL_DATA]" at bounding box center [484, 251] width 222 height 16
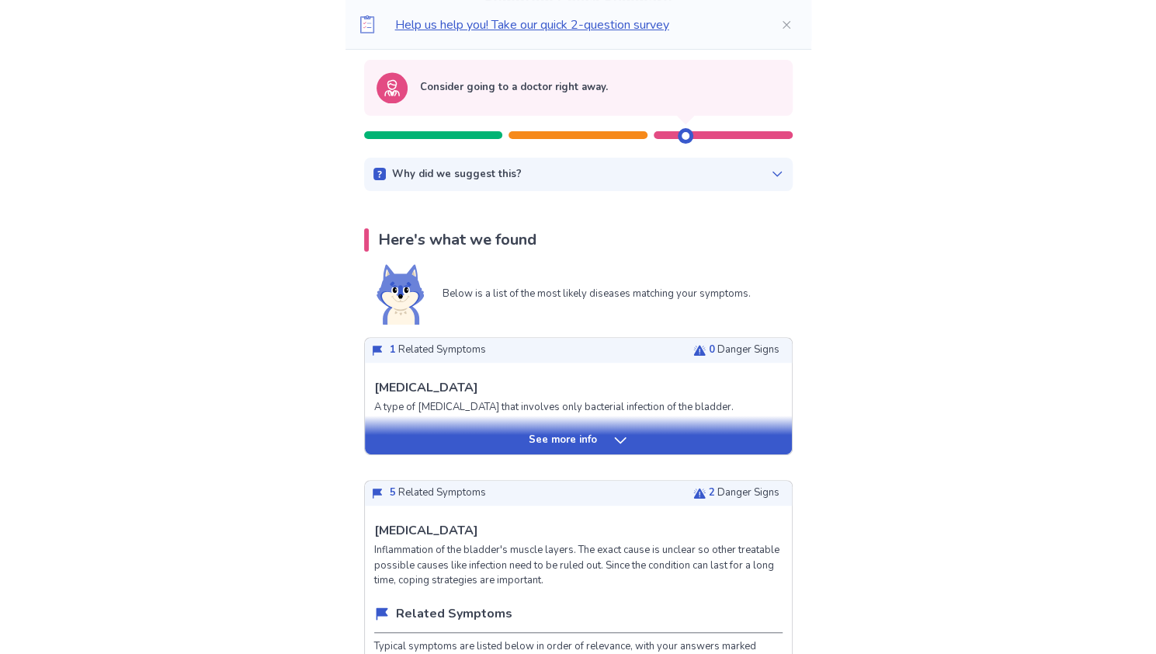
click at [772, 171] on icon at bounding box center [777, 174] width 12 height 12
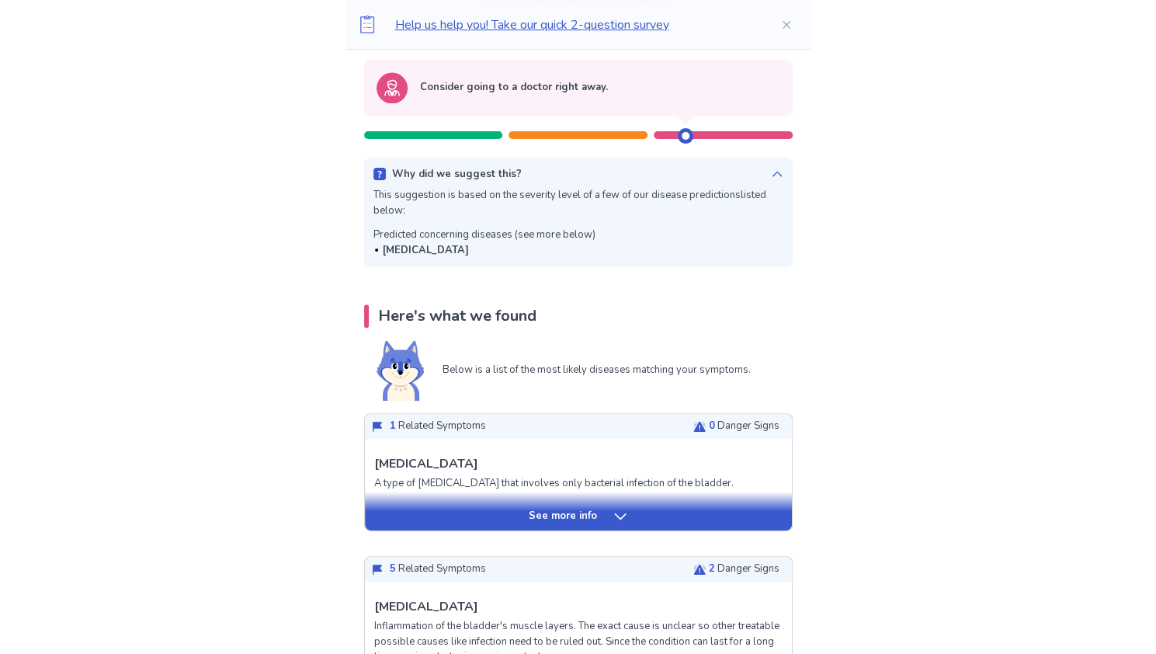
drag, startPoint x: 393, startPoint y: 251, endPoint x: 491, endPoint y: 253, distance: 97.8
click at [491, 253] on div "[MEDICAL_DATA]" at bounding box center [484, 251] width 222 height 16
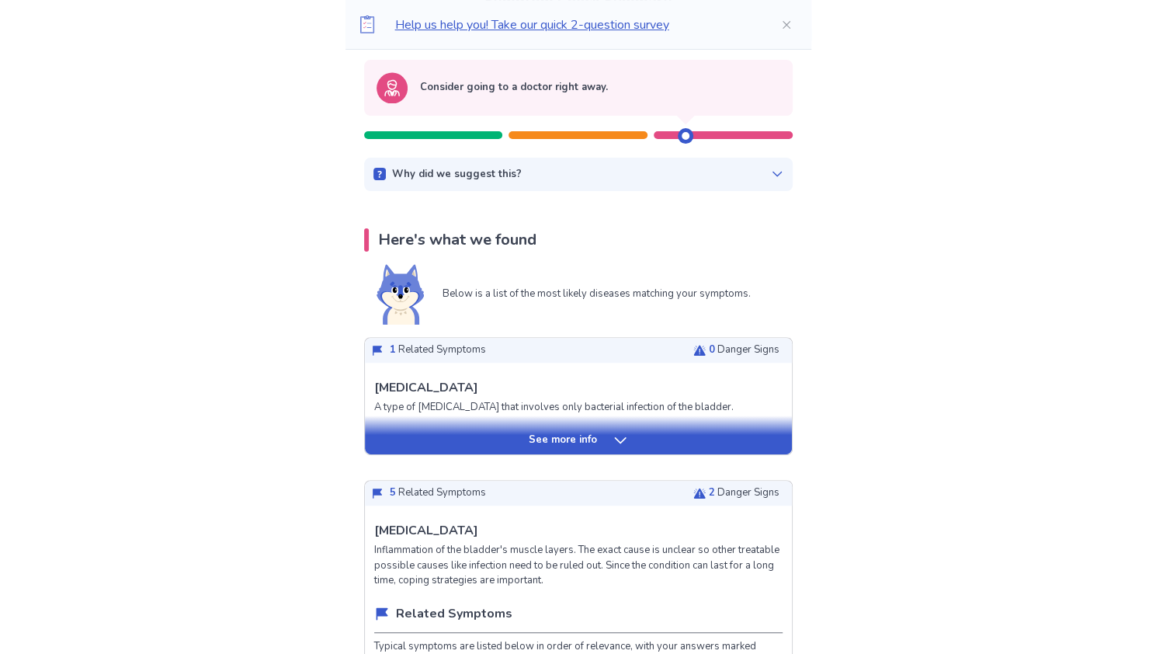
click at [771, 175] on icon at bounding box center [777, 174] width 12 height 12
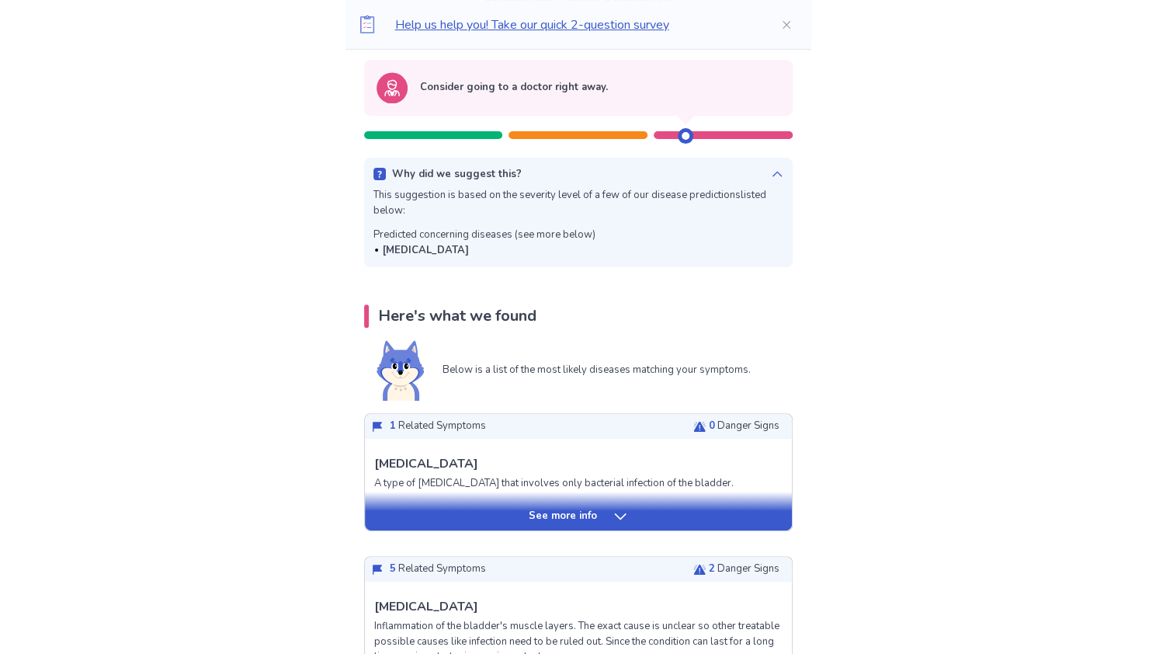
scroll to position [233, 0]
